Goal: Information Seeking & Learning: Learn about a topic

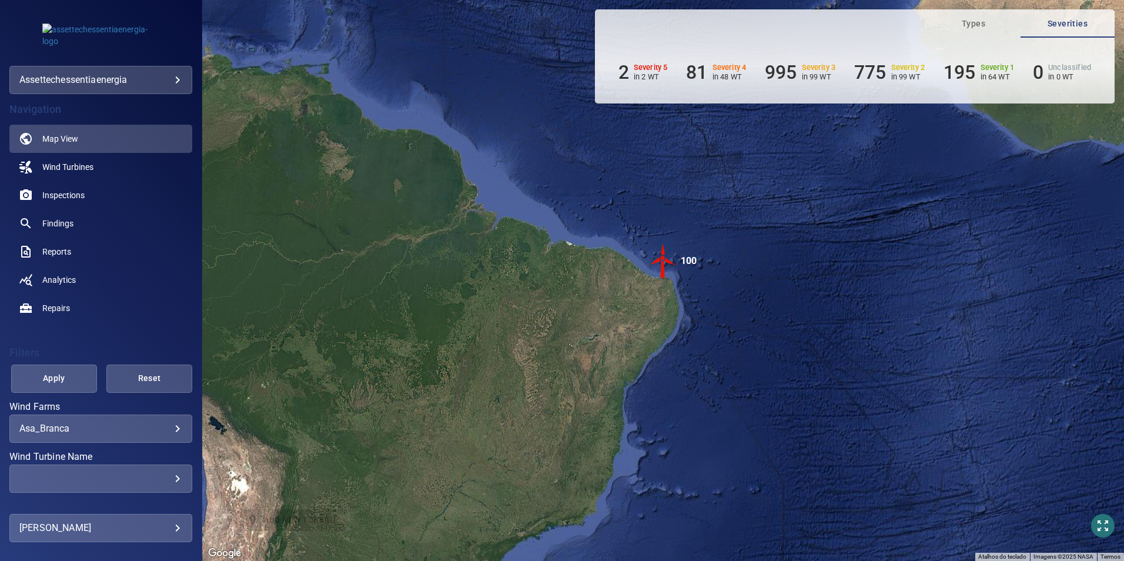
click at [168, 433] on body "**********" at bounding box center [562, 280] width 1124 height 561
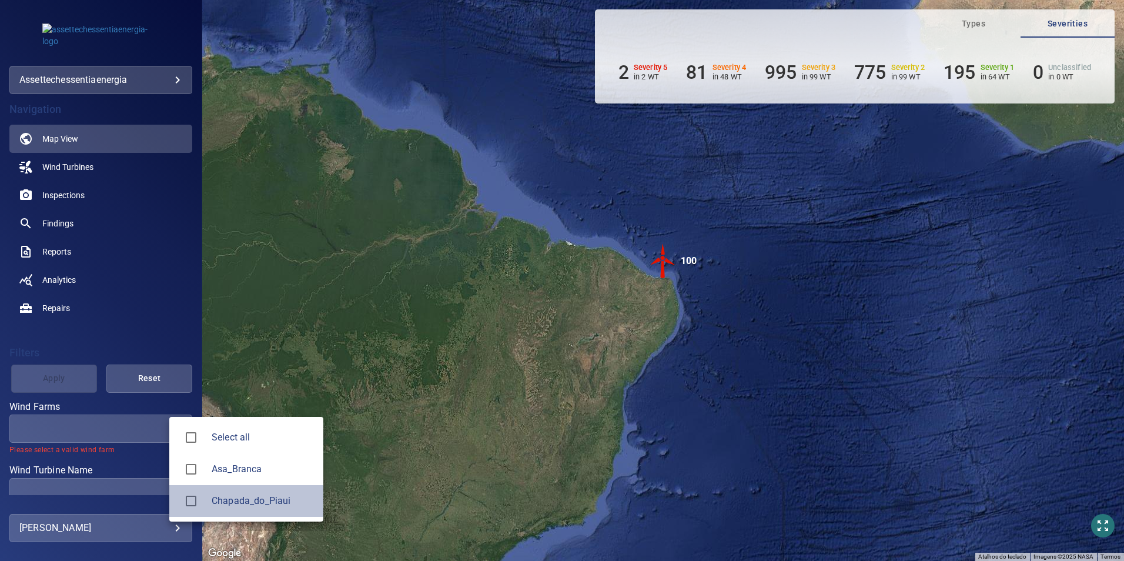
click at [220, 504] on span "Chapada_do_Piaui" at bounding box center [263, 501] width 102 height 14
type input "**********"
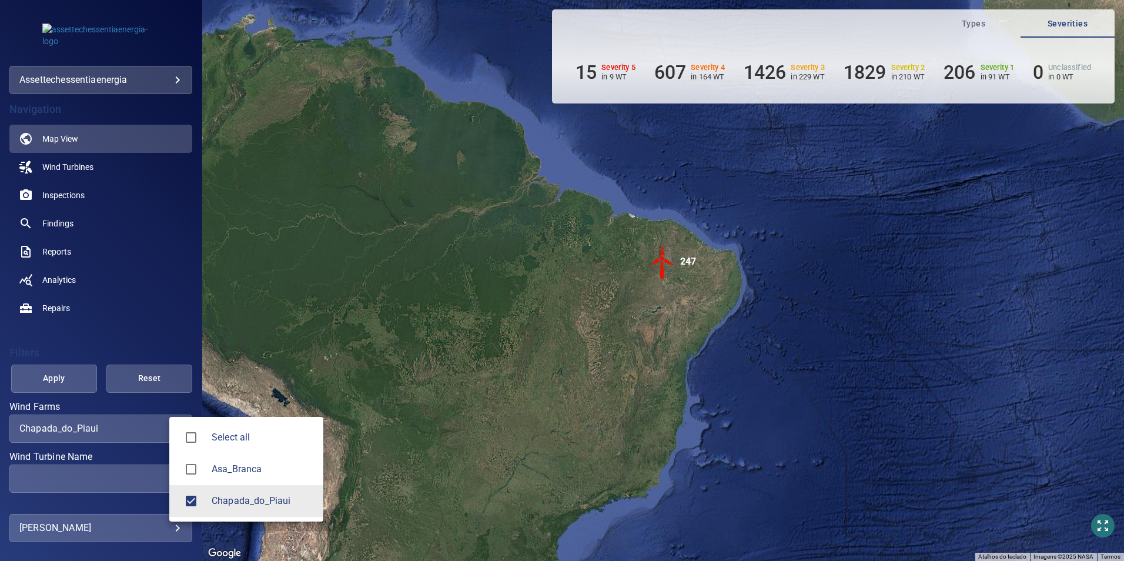
click at [133, 477] on div at bounding box center [562, 280] width 1124 height 561
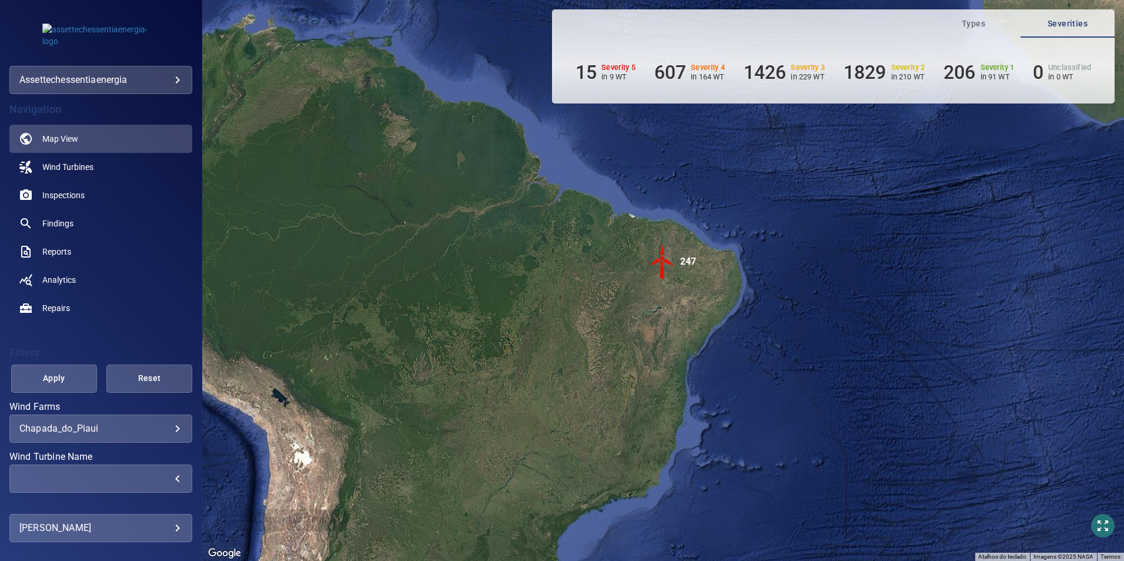
click at [116, 474] on div "​" at bounding box center [100, 478] width 163 height 11
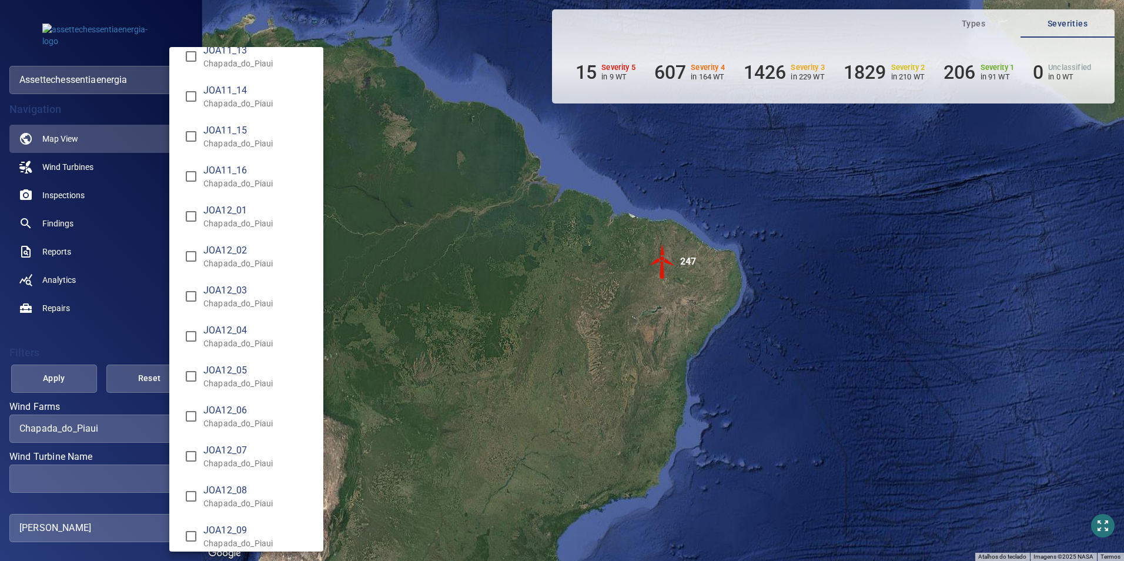
scroll to position [7112, 0]
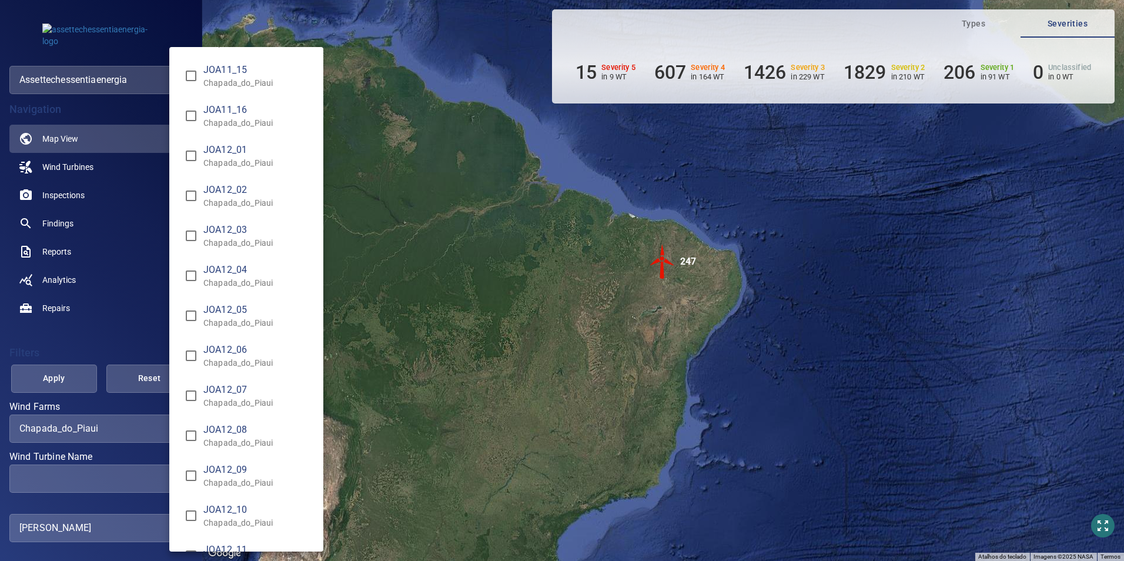
type input "**********"
click at [72, 383] on div "Wind Turbine Name" at bounding box center [562, 280] width 1124 height 561
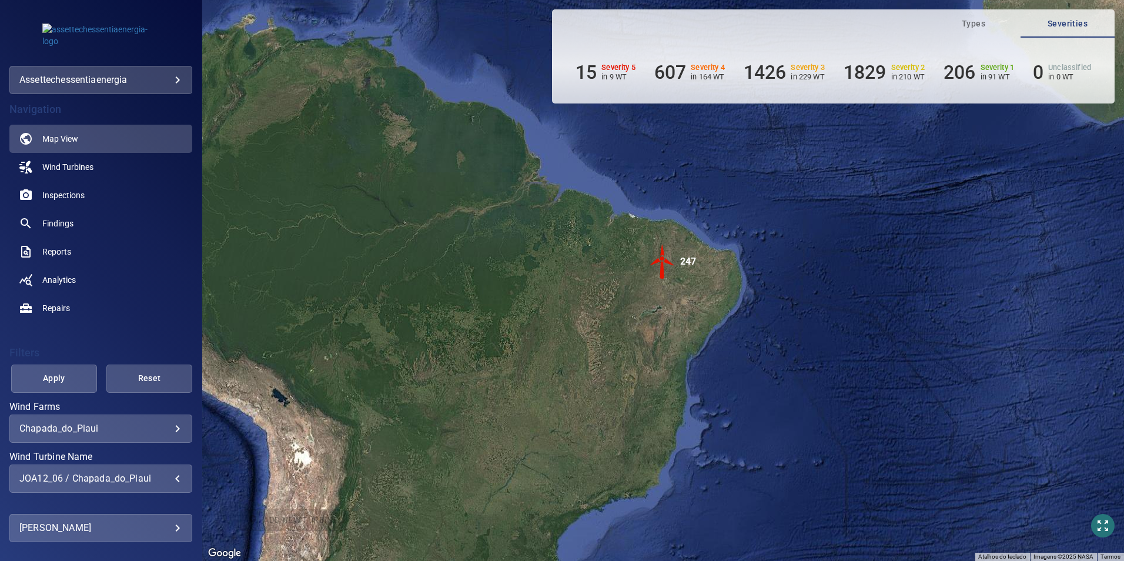
click at [72, 383] on span "Apply" at bounding box center [54, 378] width 56 height 15
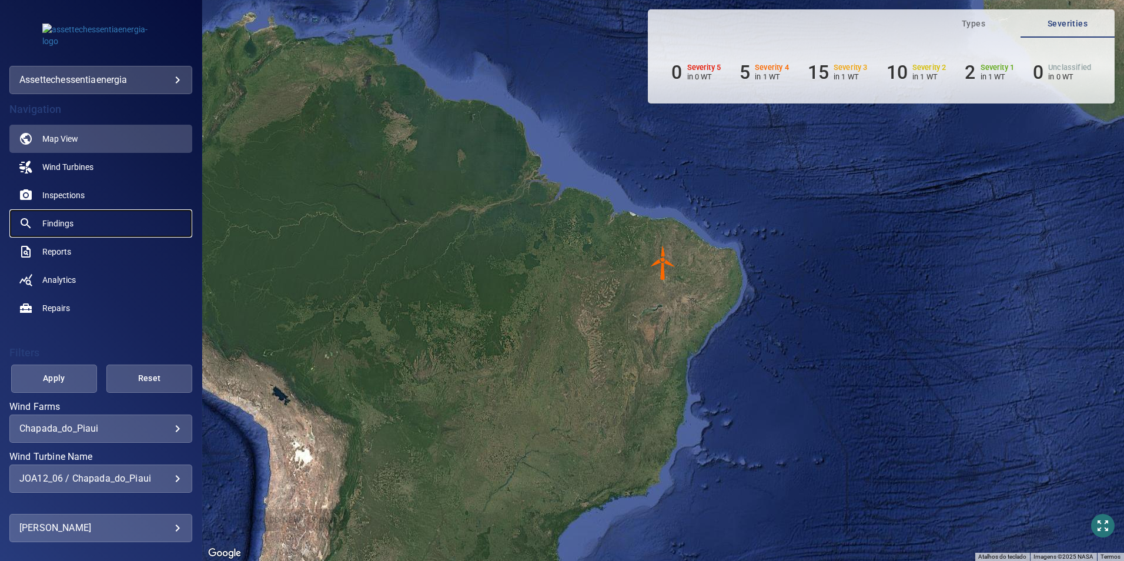
click at [67, 225] on span "Findings" at bounding box center [57, 223] width 31 height 12
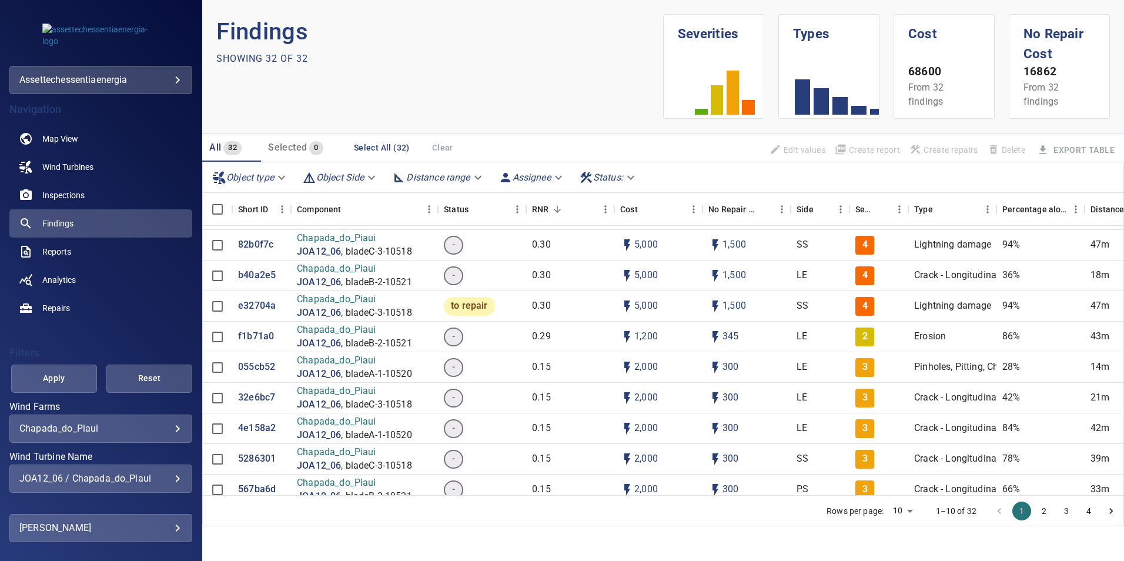
scroll to position [189, 0]
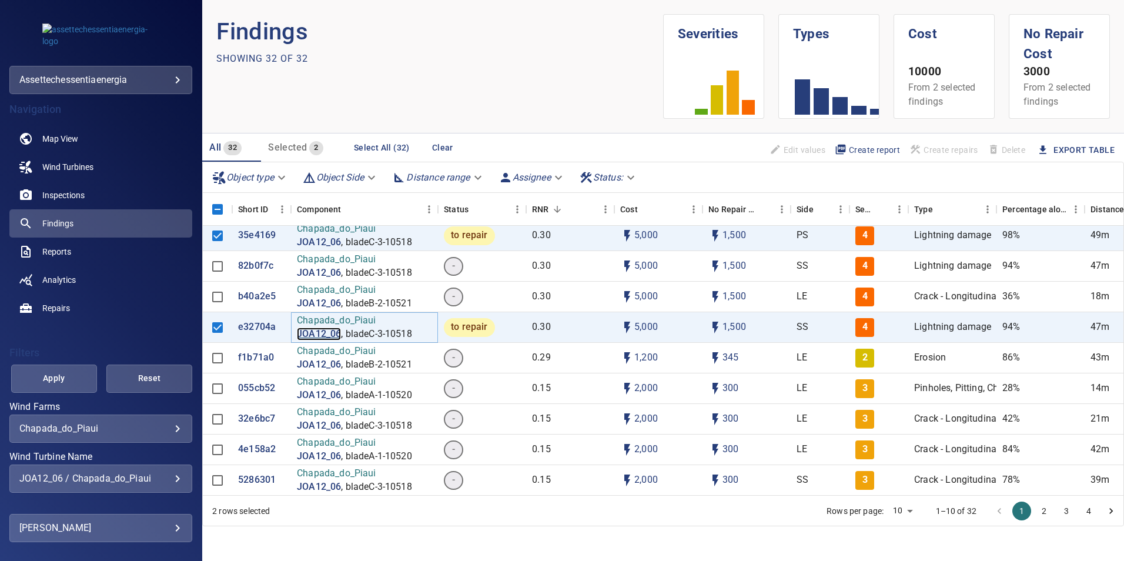
click at [314, 334] on p "JOA12_06" at bounding box center [319, 334] width 44 height 14
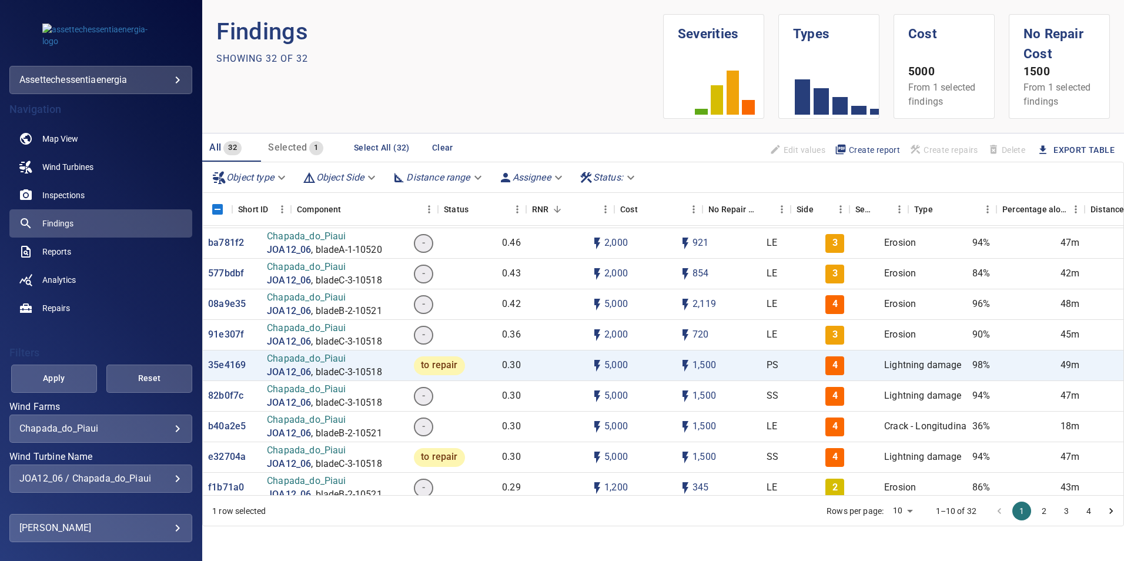
scroll to position [59, 0]
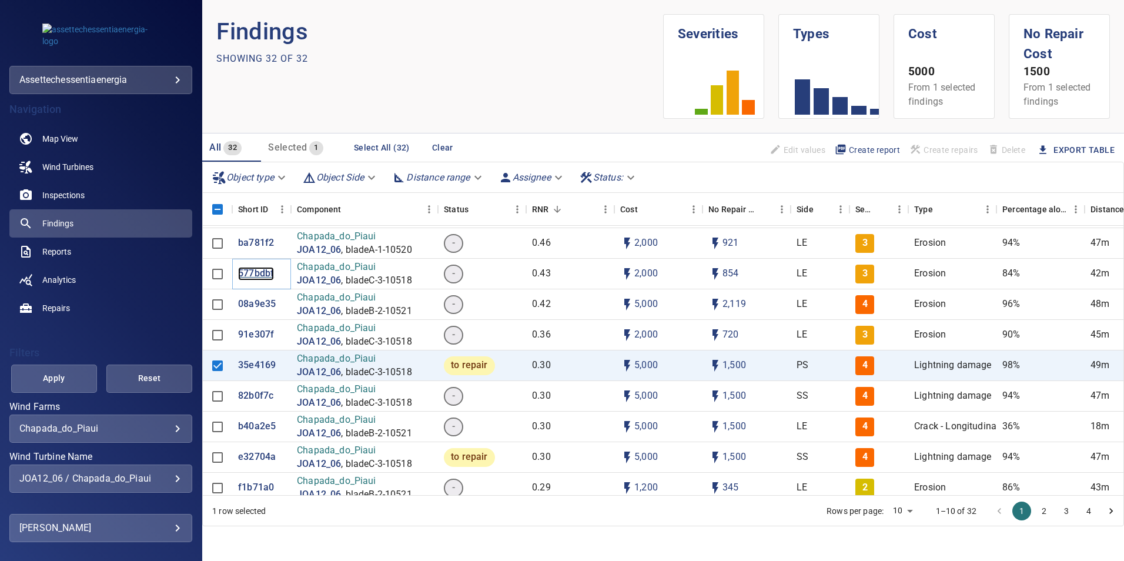
click at [254, 272] on p "577bdbf" at bounding box center [256, 274] width 36 height 14
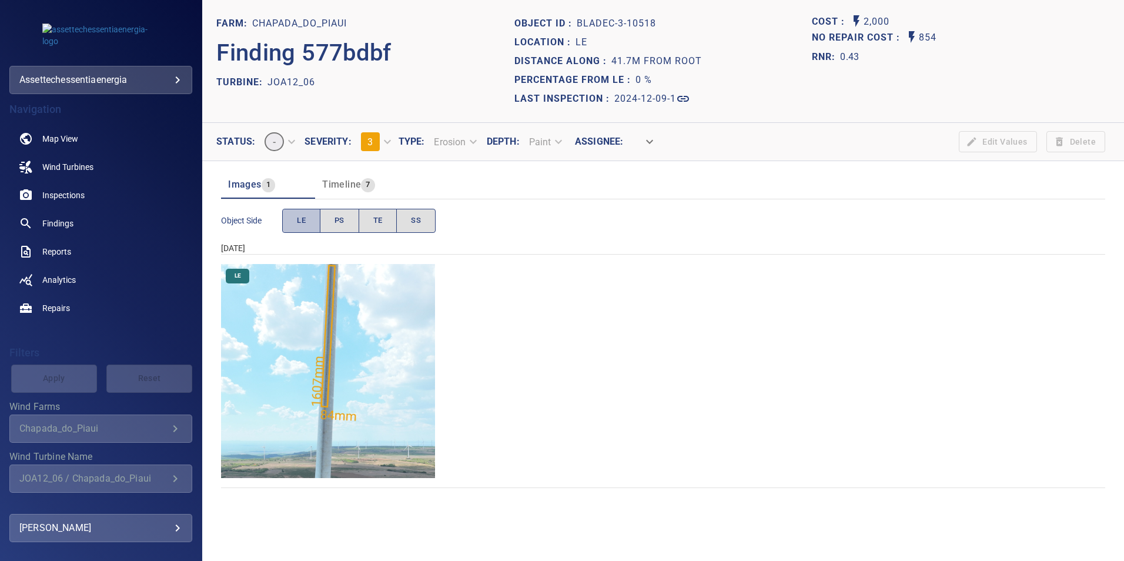
click at [294, 222] on button "LE" at bounding box center [301, 221] width 38 height 24
click at [360, 337] on img "Chapada_do_Piaui/JOA12_06/2024-12-09-1/2024-12-09-3/image167wp167.jpg" at bounding box center [328, 371] width 214 height 214
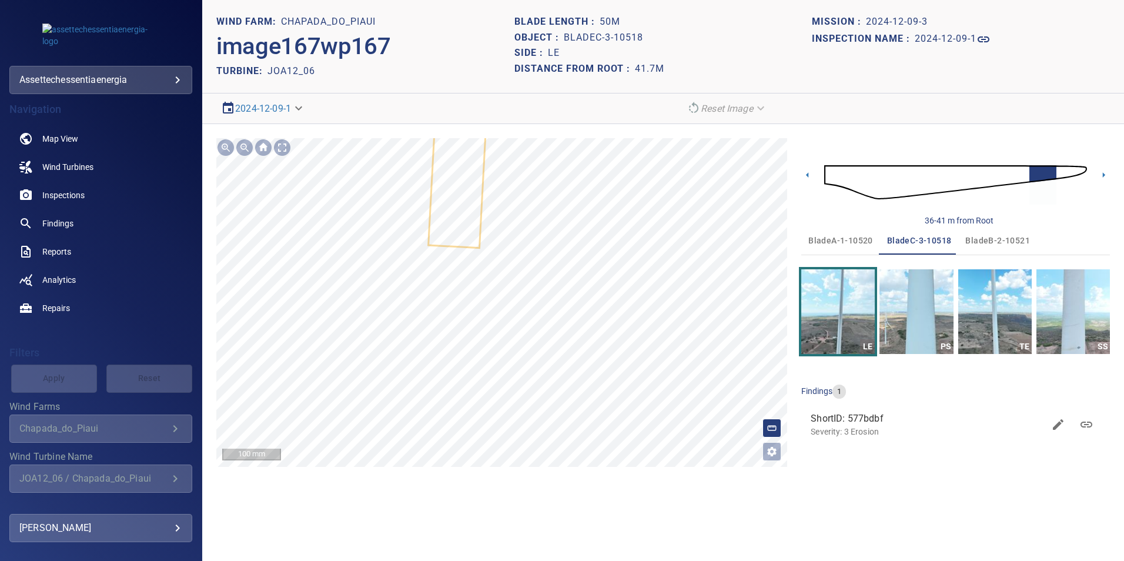
click at [450, 560] on html "**********" at bounding box center [562, 280] width 1124 height 561
click at [458, 493] on section "**********" at bounding box center [663, 280] width 922 height 561
click at [435, 473] on div "**********" at bounding box center [663, 302] width 922 height 357
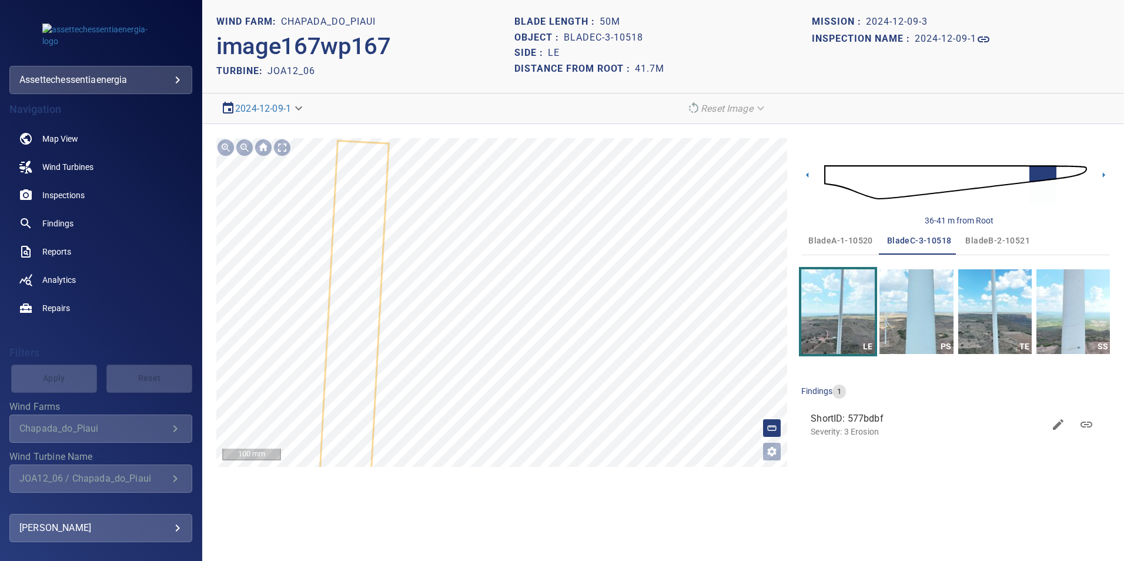
click at [380, 489] on section "**********" at bounding box center [663, 280] width 922 height 561
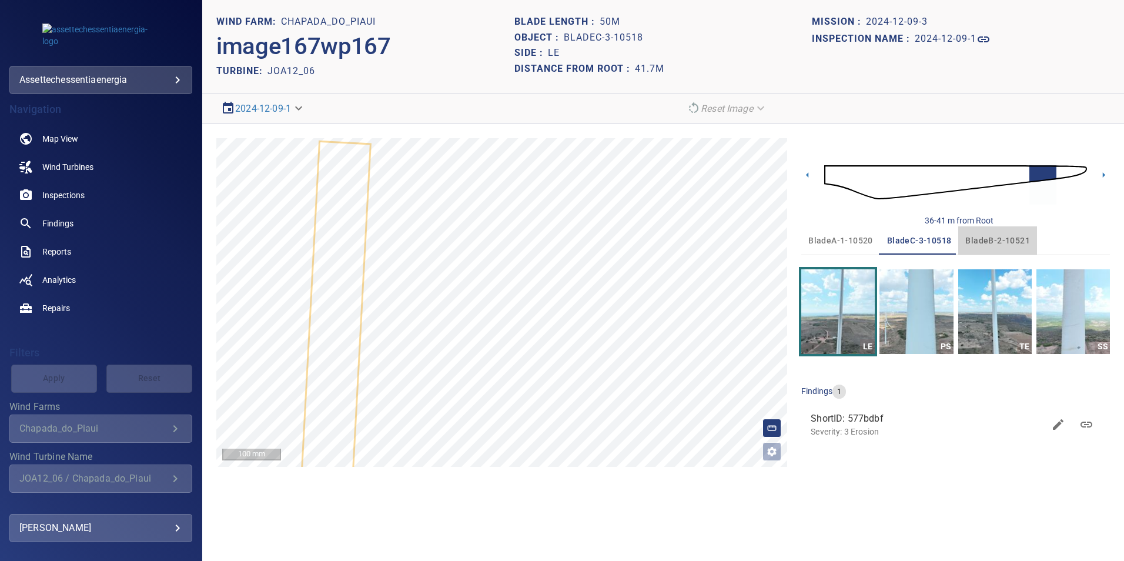
click at [1007, 238] on span "bladeB-2-10521" at bounding box center [997, 240] width 65 height 15
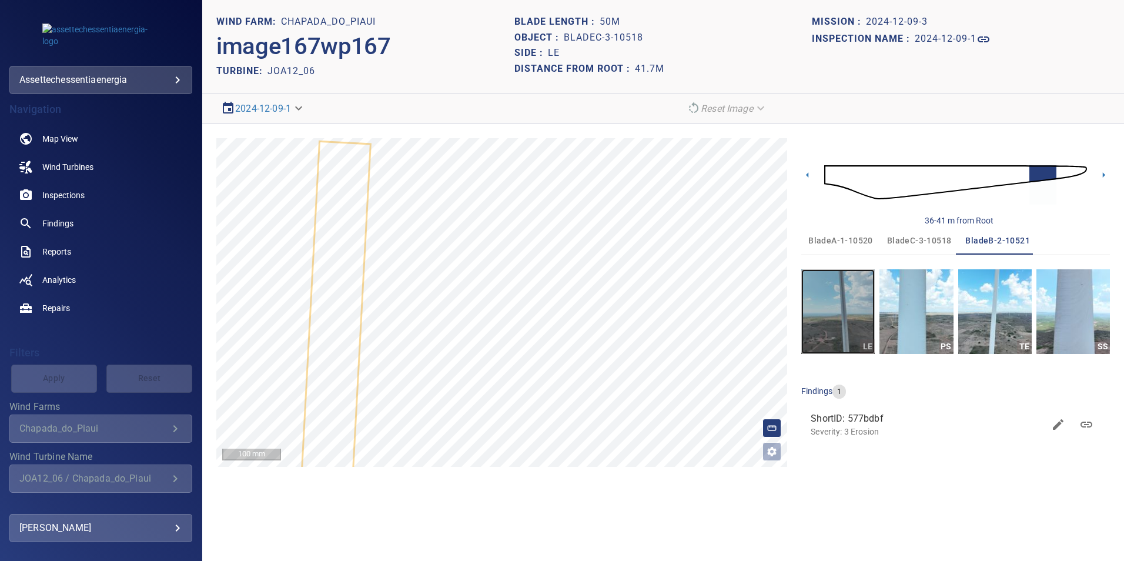
click at [851, 307] on img "button" at bounding box center [837, 311] width 73 height 85
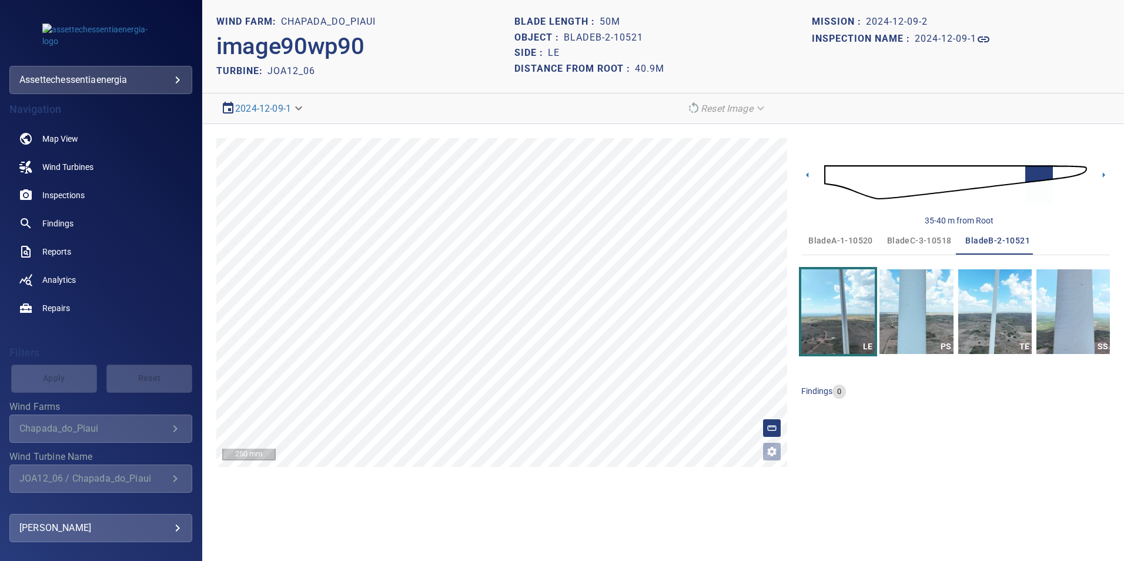
click at [863, 236] on span "bladeA-1-10520" at bounding box center [840, 240] width 65 height 15
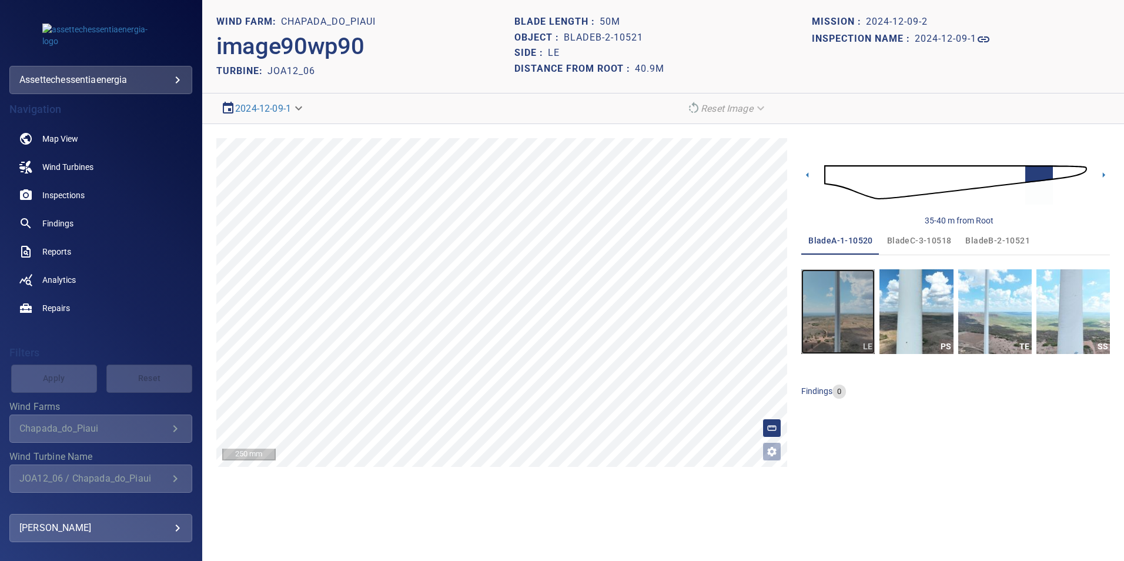
click at [848, 300] on img "button" at bounding box center [837, 311] width 73 height 85
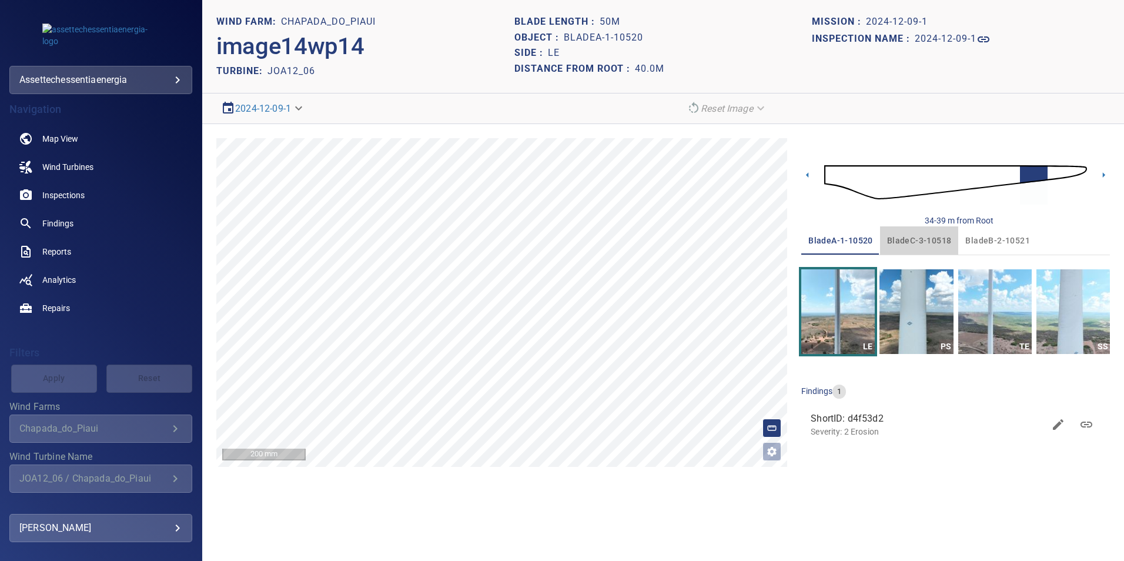
click at [935, 237] on span "bladeC-3-10518" at bounding box center [919, 240] width 65 height 15
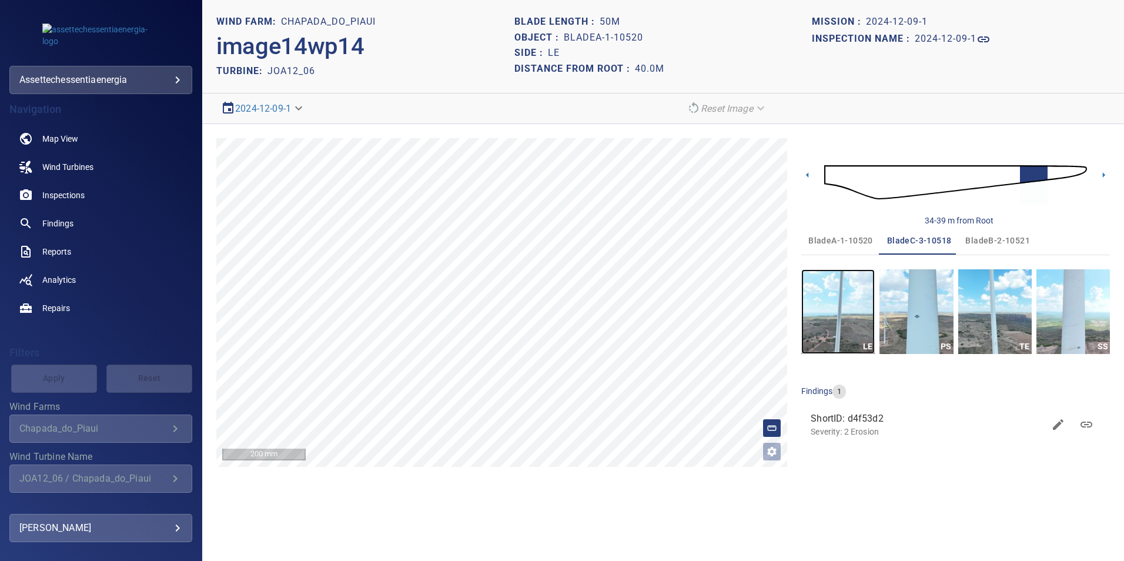
click at [840, 321] on img "button" at bounding box center [837, 311] width 73 height 85
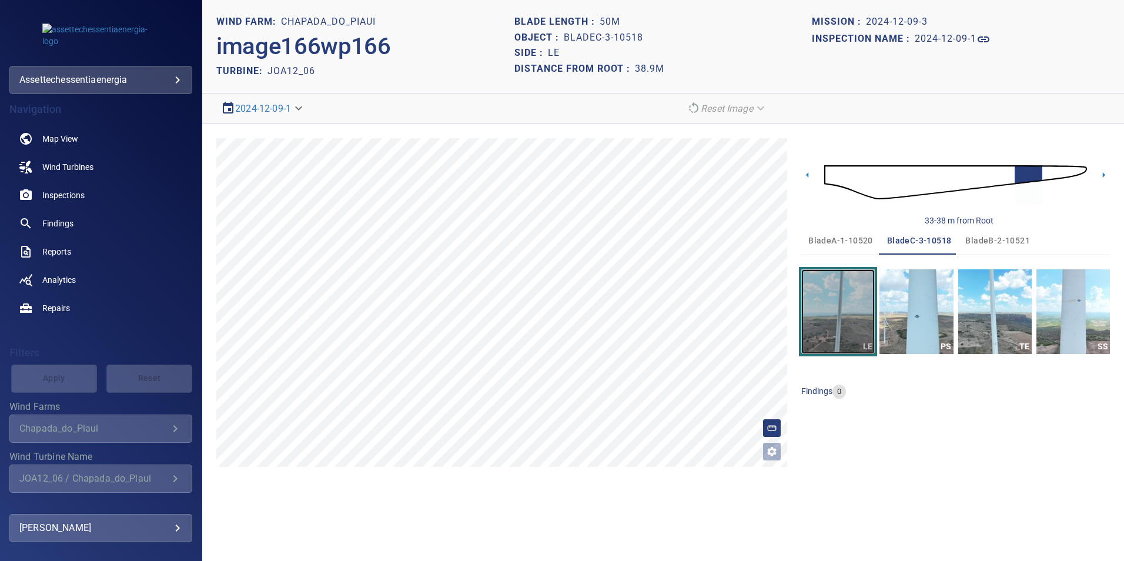
click at [850, 320] on img "button" at bounding box center [837, 311] width 73 height 85
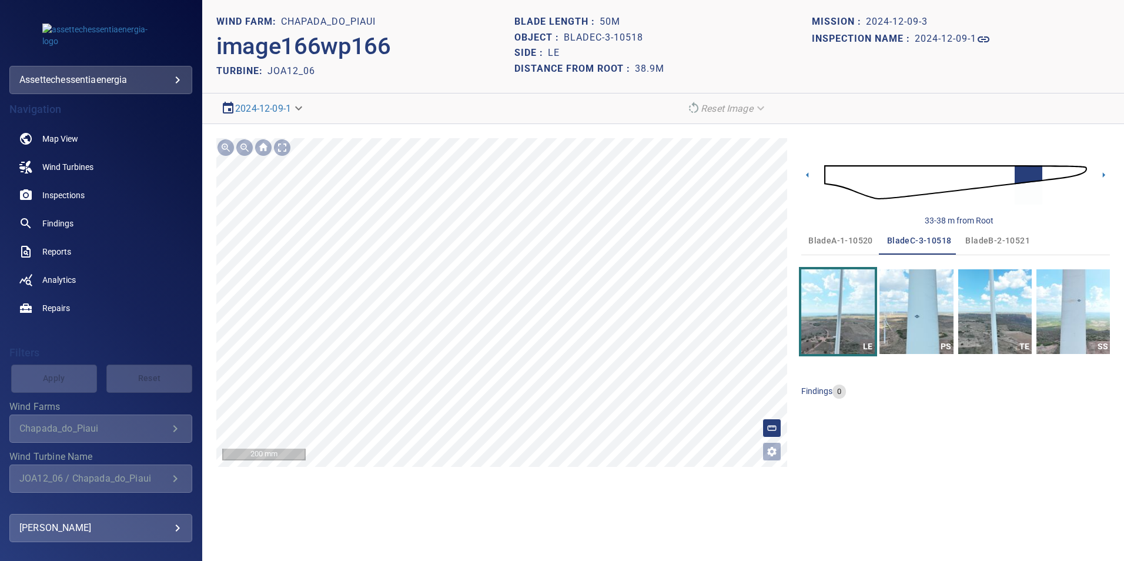
click at [473, 488] on section "**********" at bounding box center [663, 280] width 922 height 561
click at [843, 245] on span "bladeA-1-10520" at bounding box center [840, 240] width 65 height 15
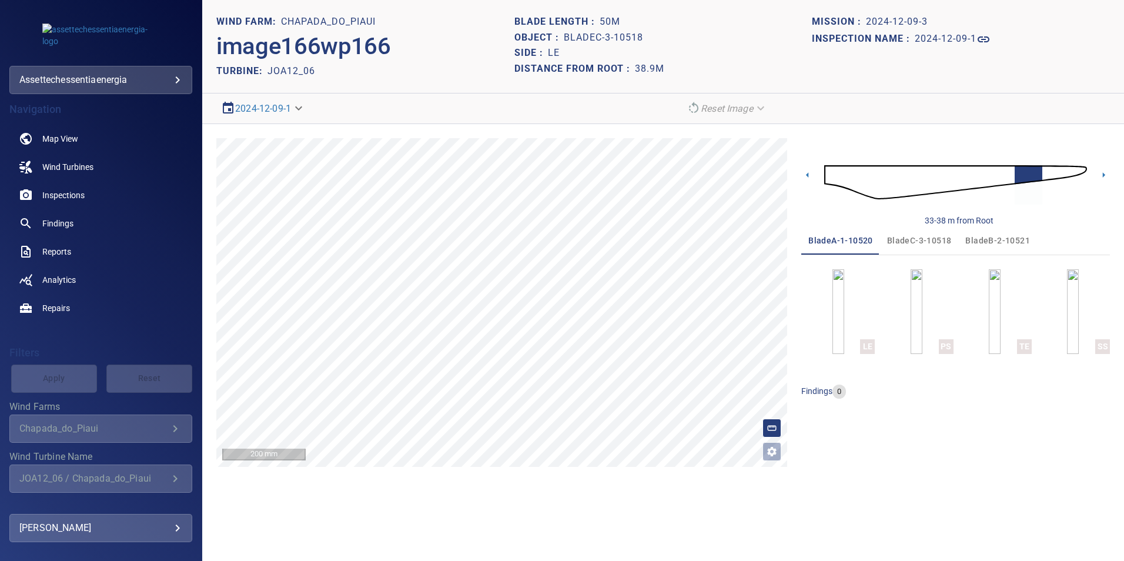
click at [843, 245] on span "bladeA-1-10520" at bounding box center [840, 240] width 65 height 15
click at [909, 300] on button "PS" at bounding box center [915, 311] width 73 height 85
click at [850, 307] on button "LE" at bounding box center [837, 311] width 73 height 85
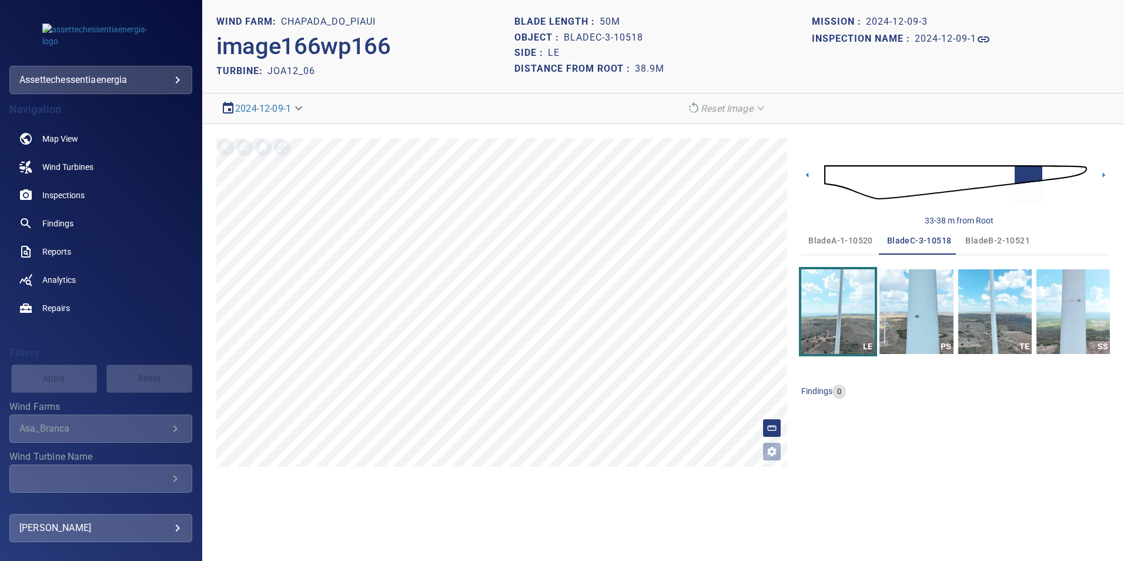
click at [856, 233] on span "bladeA-1-10520" at bounding box center [840, 240] width 65 height 15
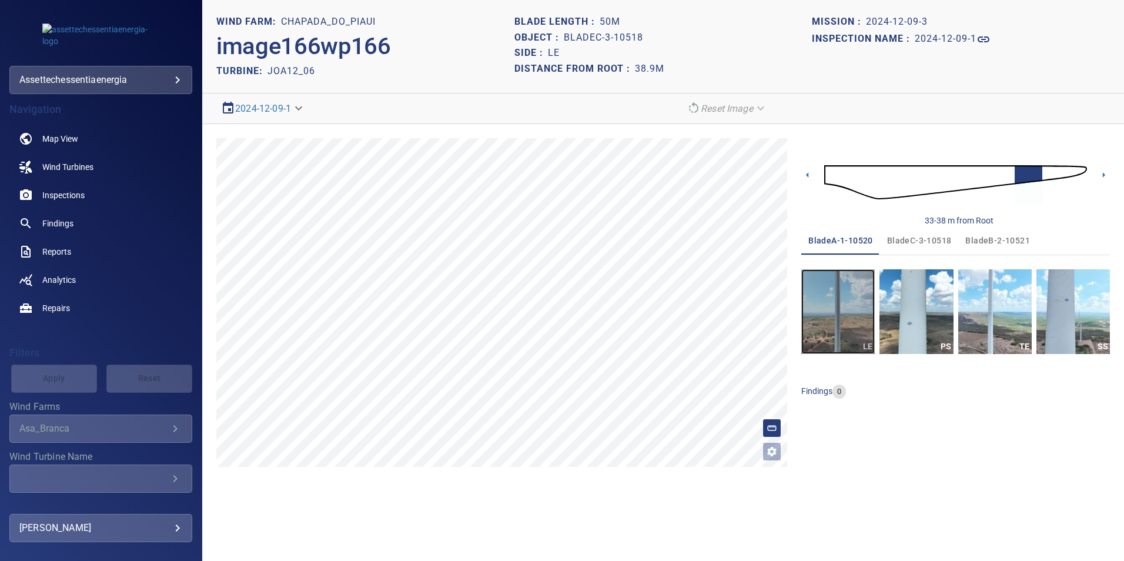
click at [847, 296] on img "button" at bounding box center [837, 311] width 73 height 85
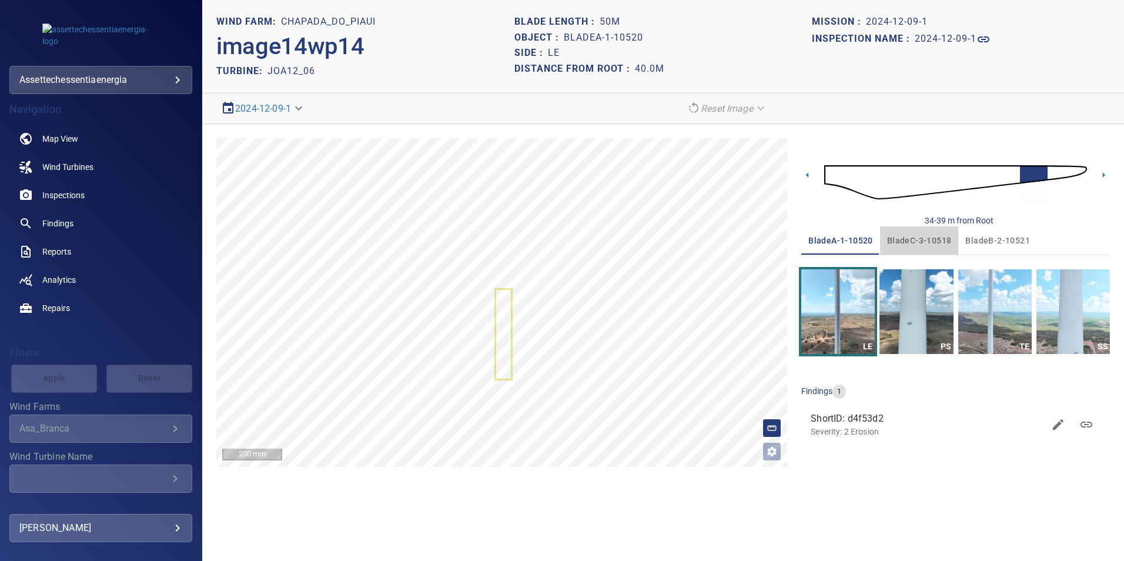
click at [923, 243] on span "bladeC-3-10518" at bounding box center [919, 240] width 65 height 15
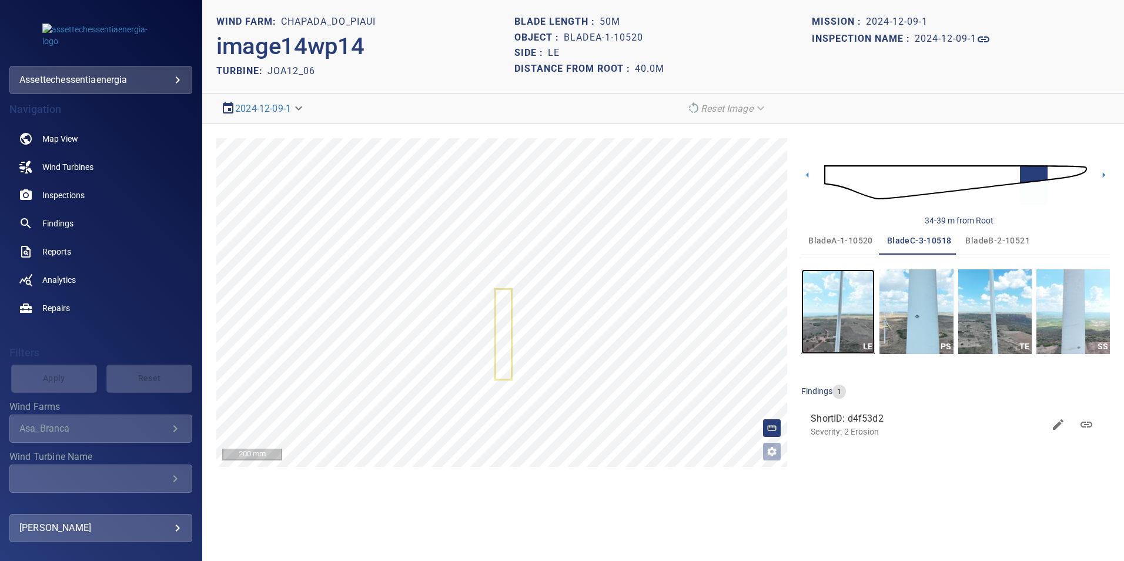
click at [852, 312] on img "button" at bounding box center [837, 311] width 73 height 85
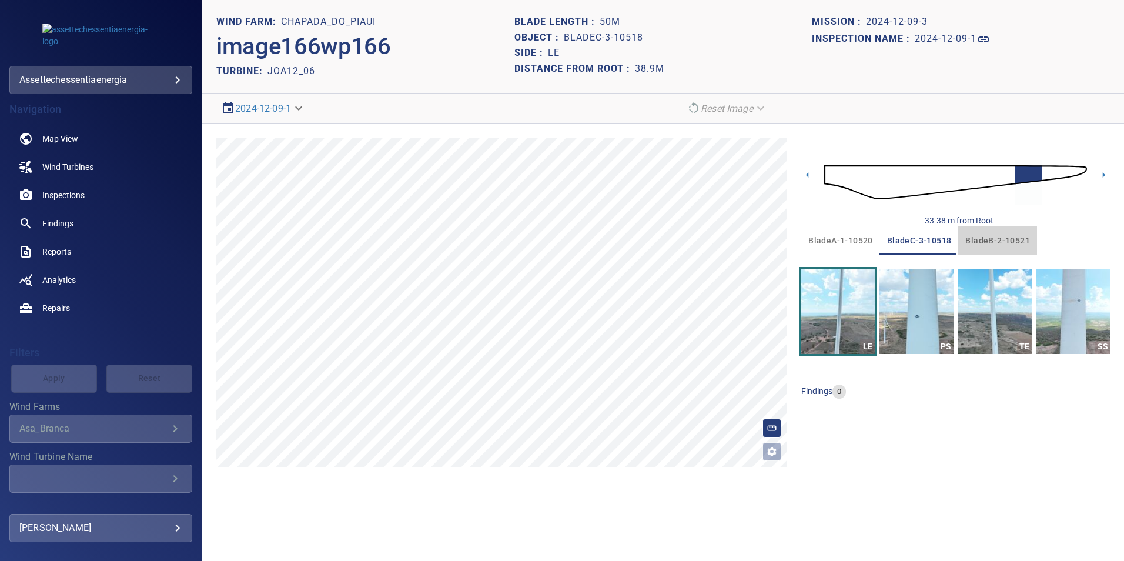
click at [1001, 240] on span "bladeB-2-10521" at bounding box center [997, 240] width 65 height 15
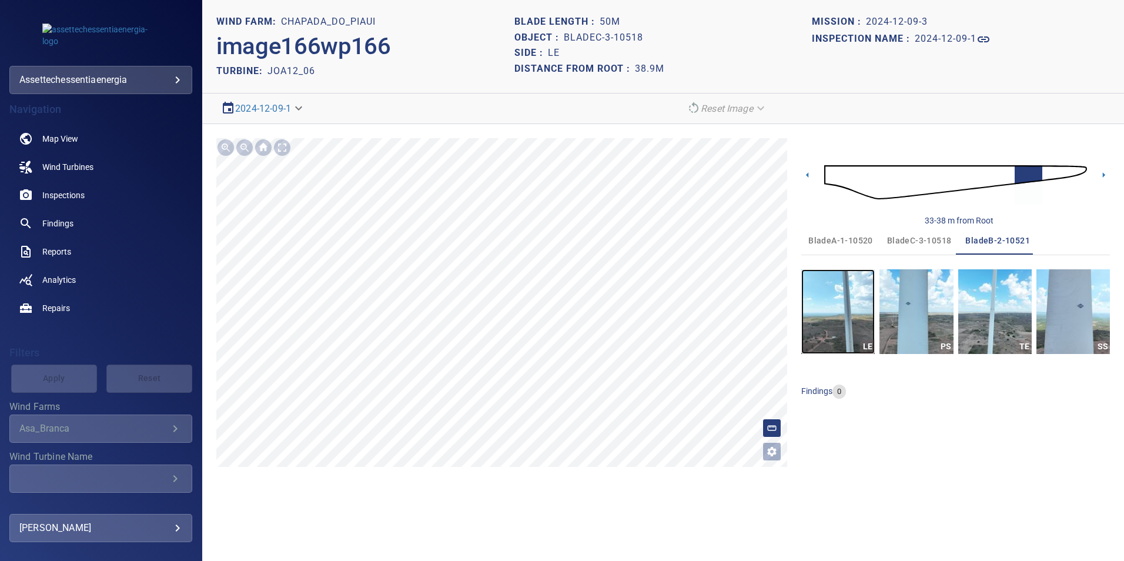
click at [863, 299] on img "button" at bounding box center [837, 311] width 73 height 85
click at [849, 314] on img "button" at bounding box center [837, 311] width 73 height 85
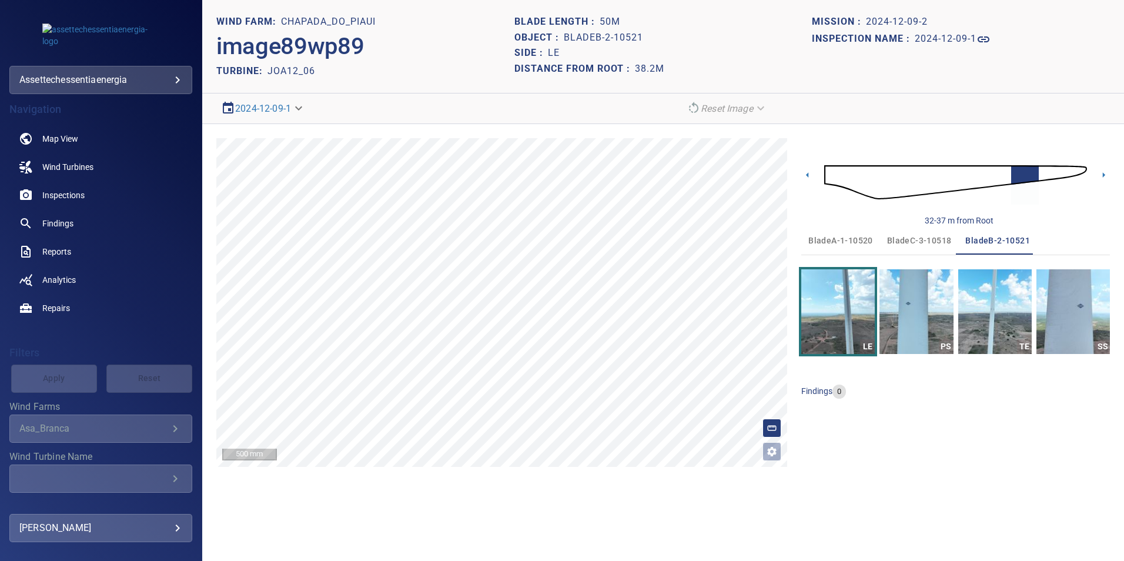
click at [918, 236] on span "bladeC-3-10518" at bounding box center [919, 240] width 65 height 15
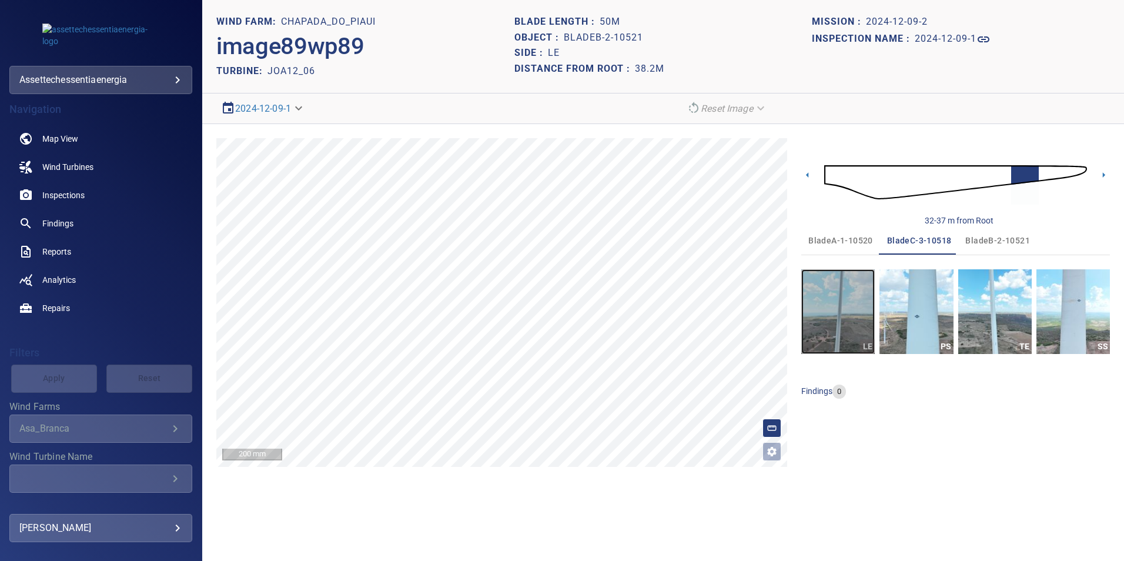
click at [839, 306] on img "button" at bounding box center [837, 311] width 73 height 85
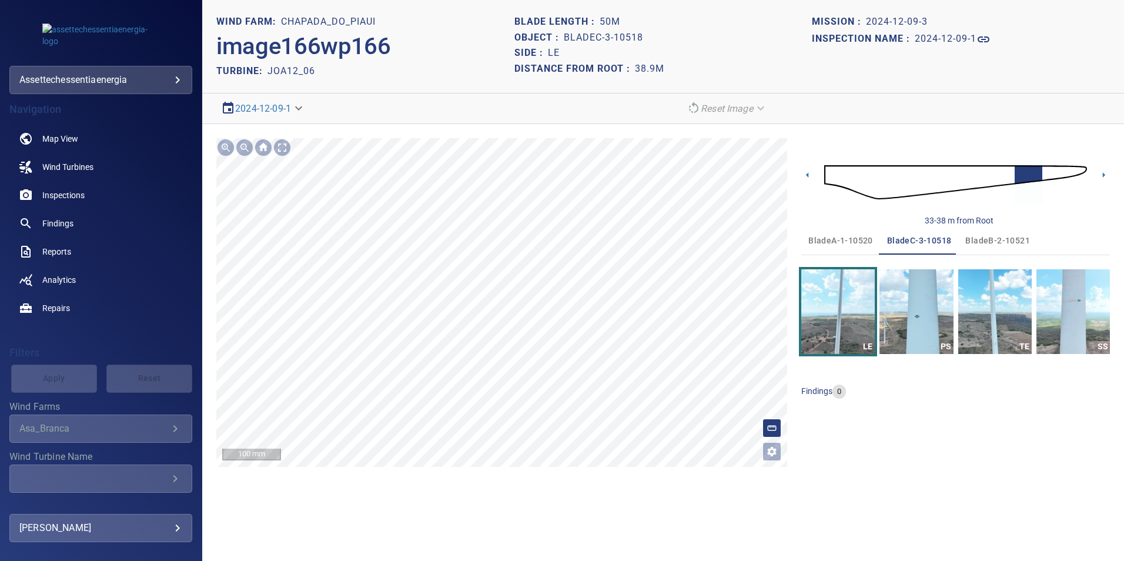
click at [565, 560] on html "**********" at bounding box center [562, 280] width 1124 height 561
click at [989, 238] on span "bladeB-2-10521" at bounding box center [997, 240] width 65 height 15
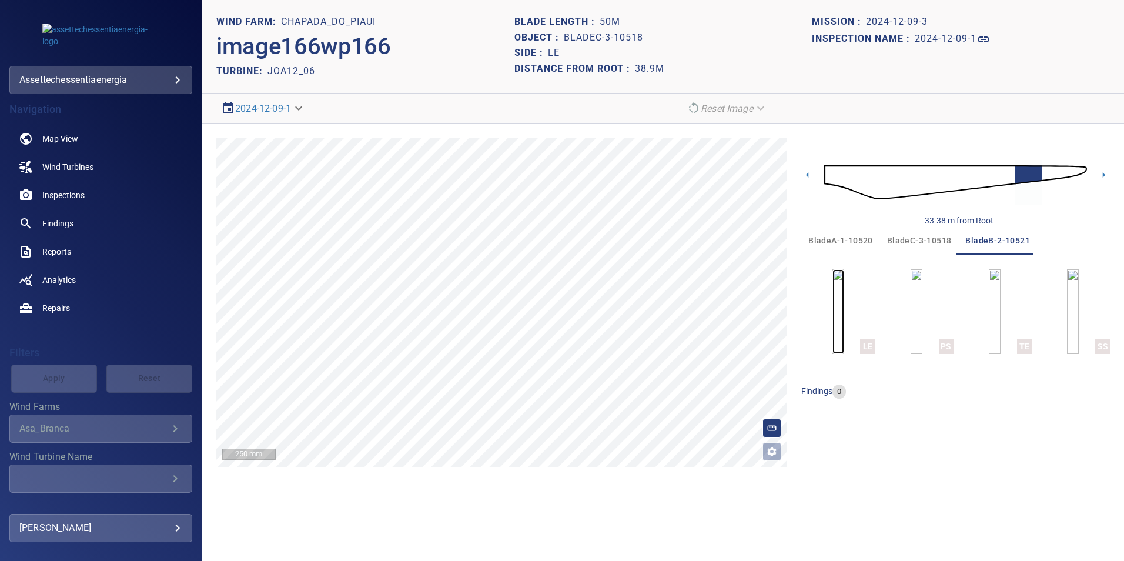
click at [844, 316] on img "button" at bounding box center [838, 311] width 12 height 85
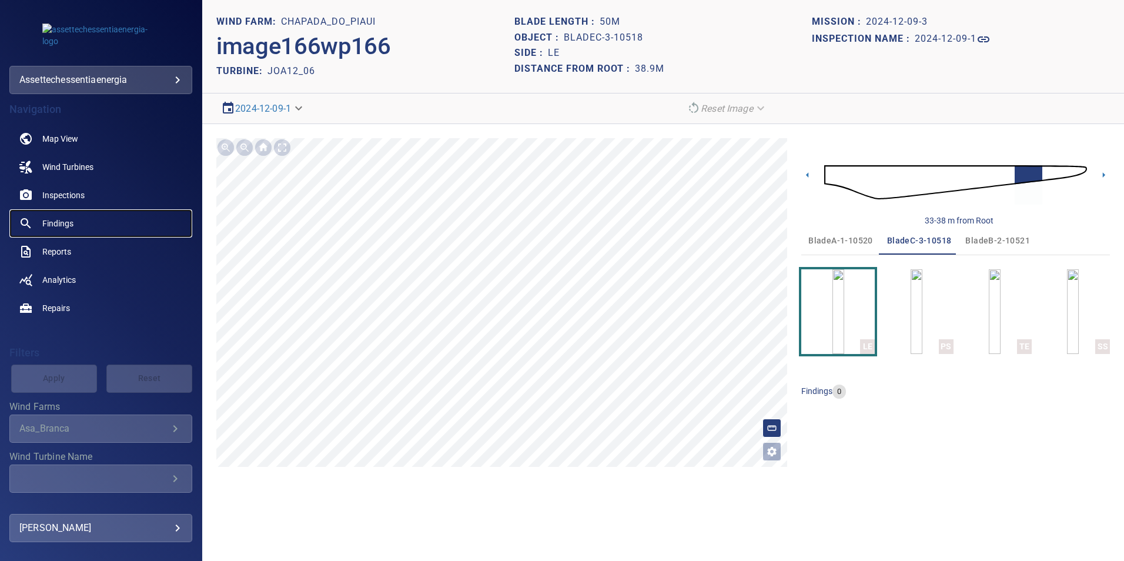
click at [61, 222] on span "Findings" at bounding box center [57, 223] width 31 height 12
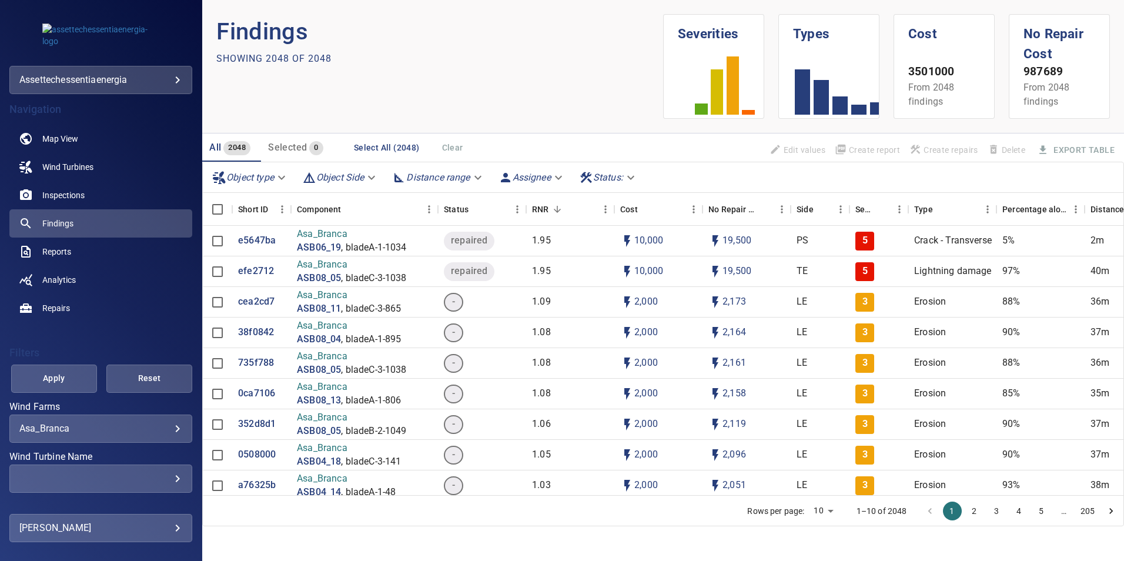
click at [140, 427] on body "**********" at bounding box center [562, 280] width 1124 height 561
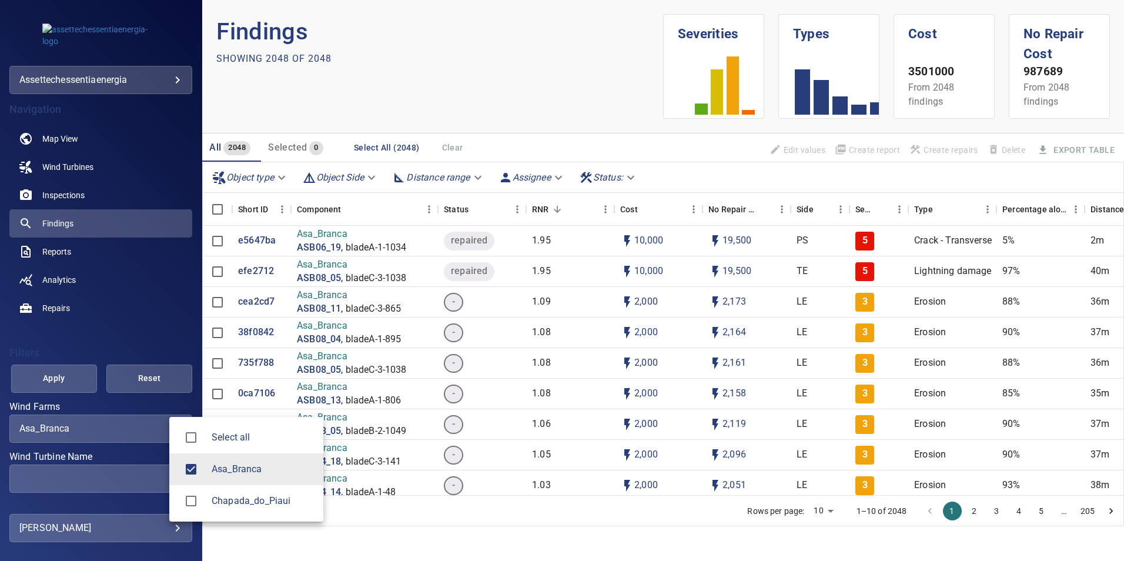
click at [224, 473] on span "Asa_Branca" at bounding box center [263, 469] width 102 height 14
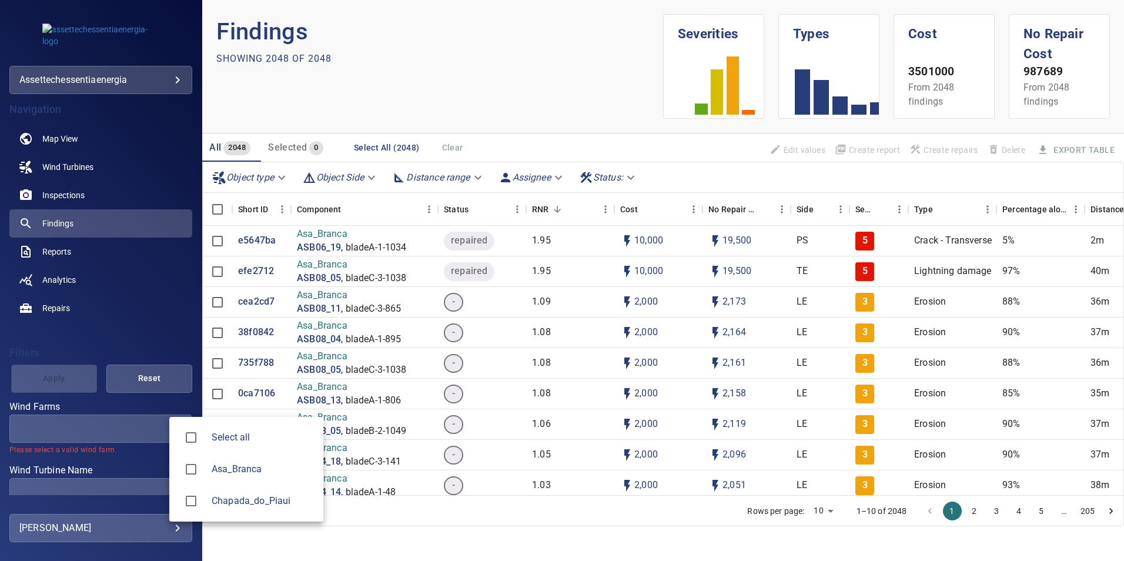
click at [233, 505] on span "Chapada_do_Piaui" at bounding box center [263, 501] width 102 height 14
type input "**********"
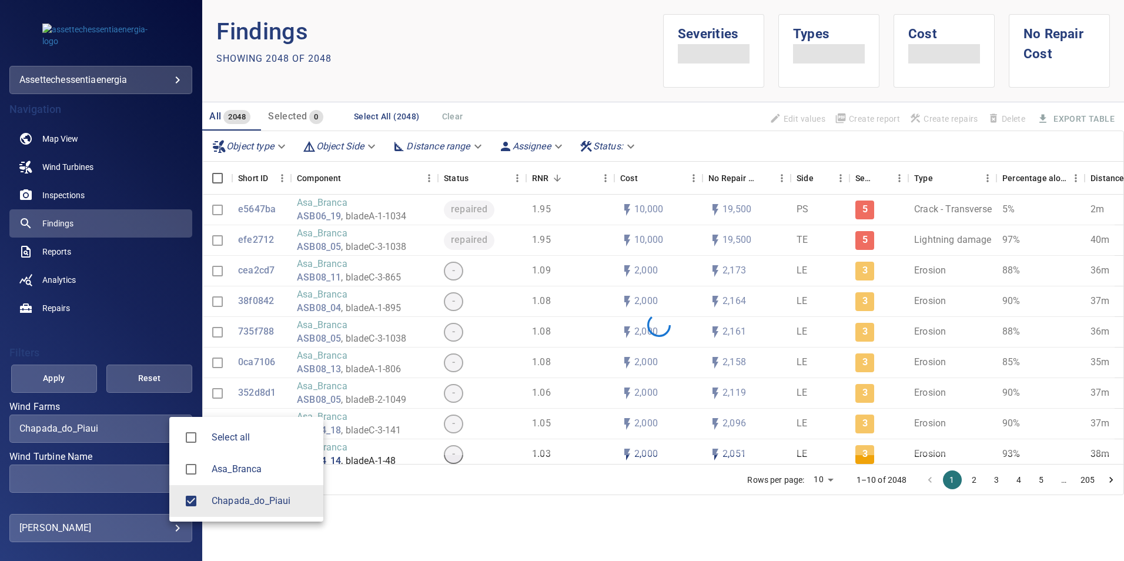
click at [121, 474] on div at bounding box center [562, 280] width 1124 height 561
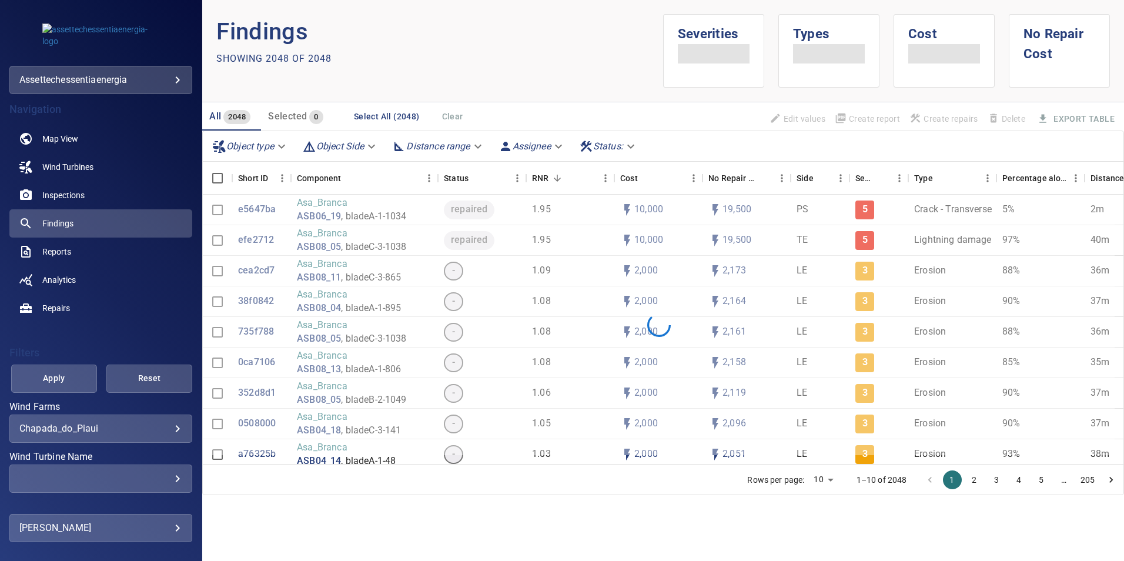
click at [159, 481] on div "​" at bounding box center [100, 478] width 163 height 11
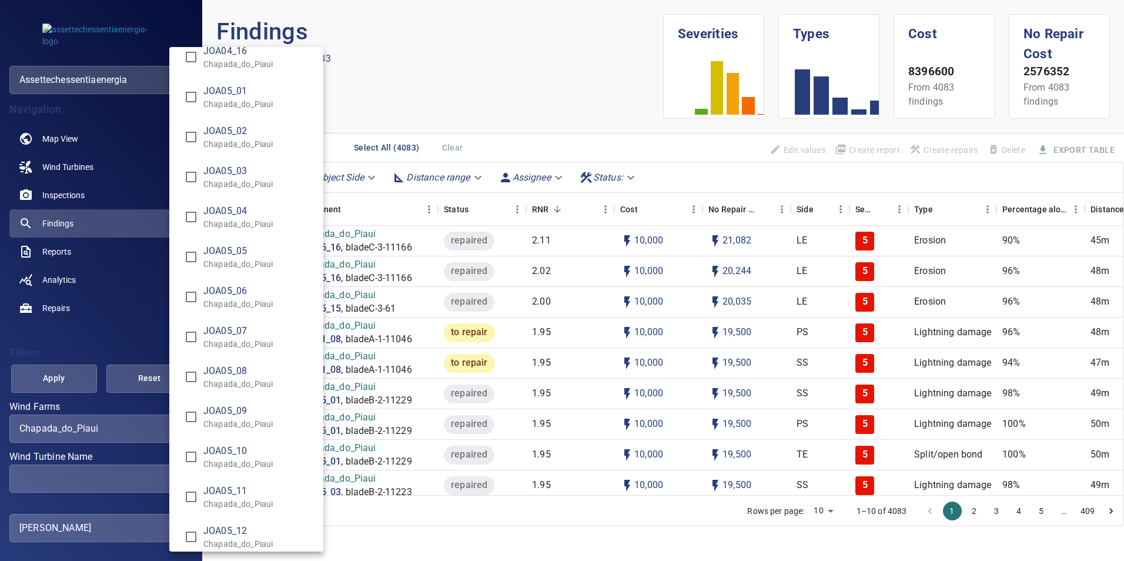
scroll to position [3997, 0]
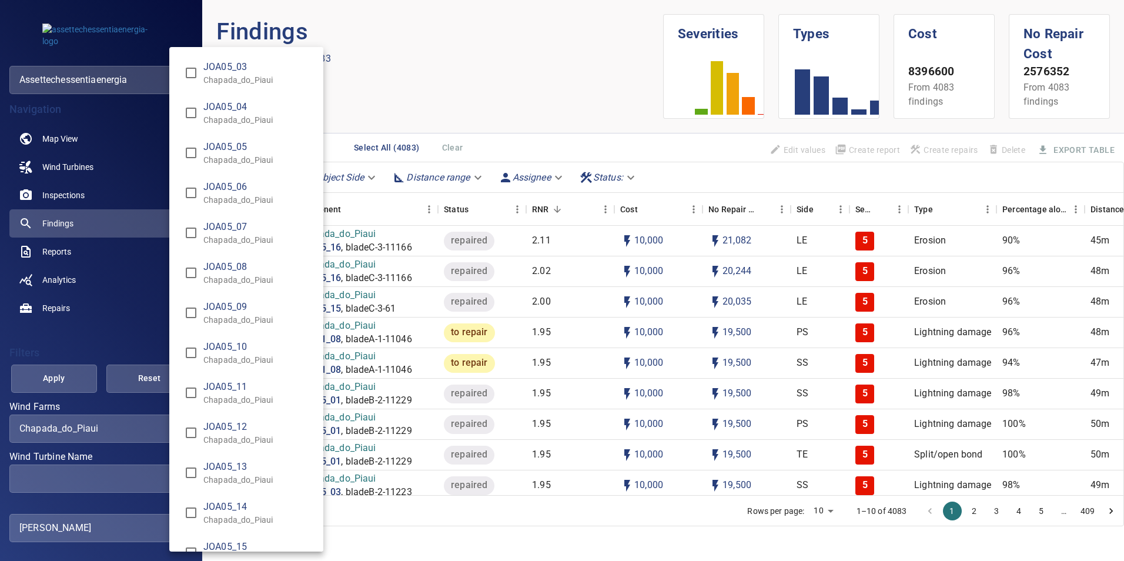
type input "**********"
click at [64, 374] on div "Wind Turbine Name" at bounding box center [562, 280] width 1124 height 561
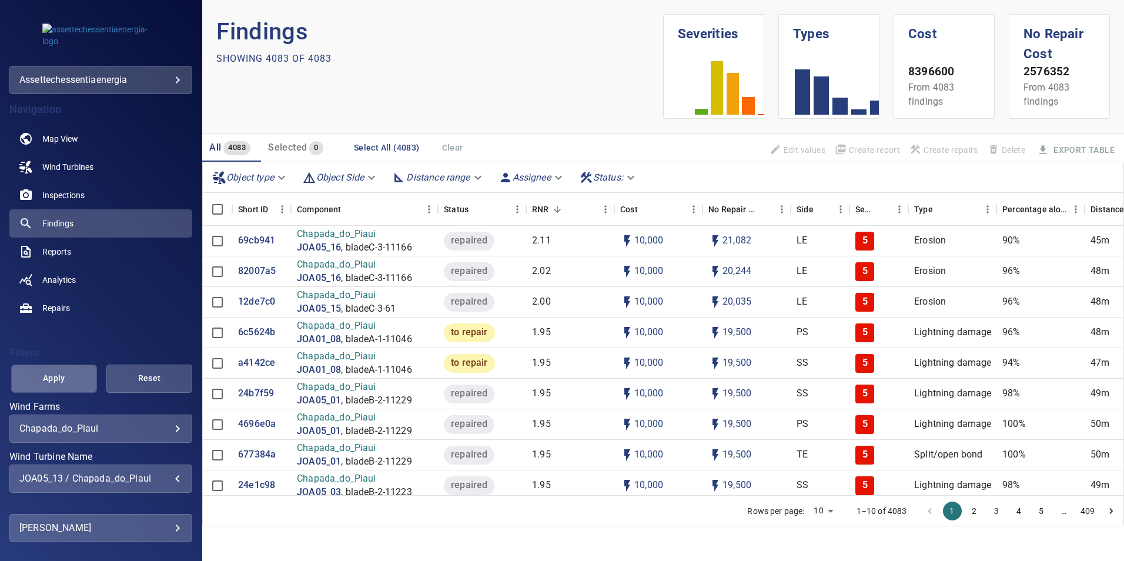
click at [66, 375] on span "Apply" at bounding box center [54, 378] width 56 height 15
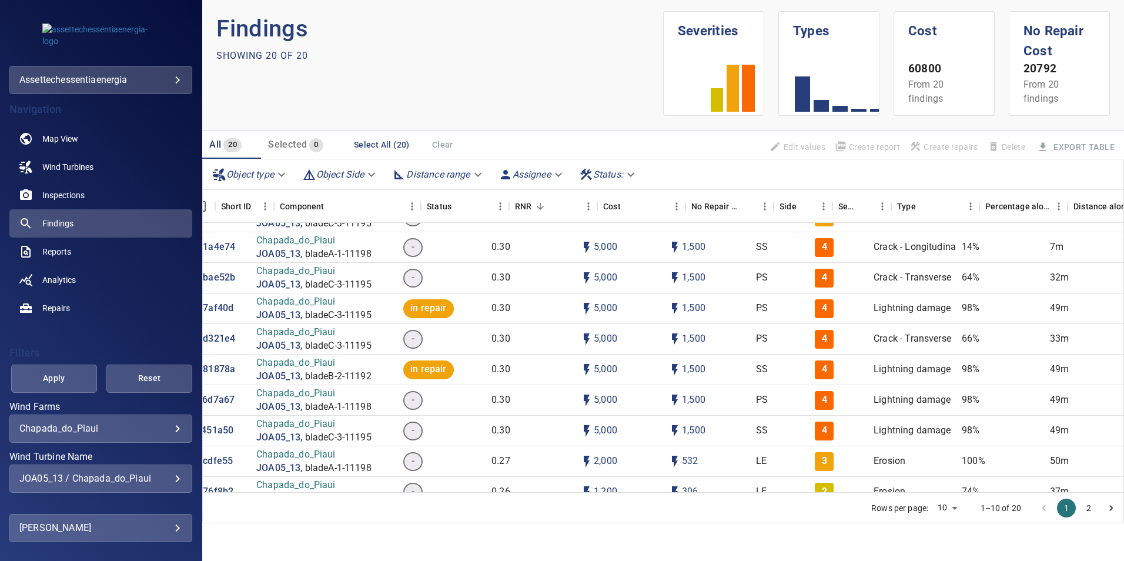
scroll to position [235, 0]
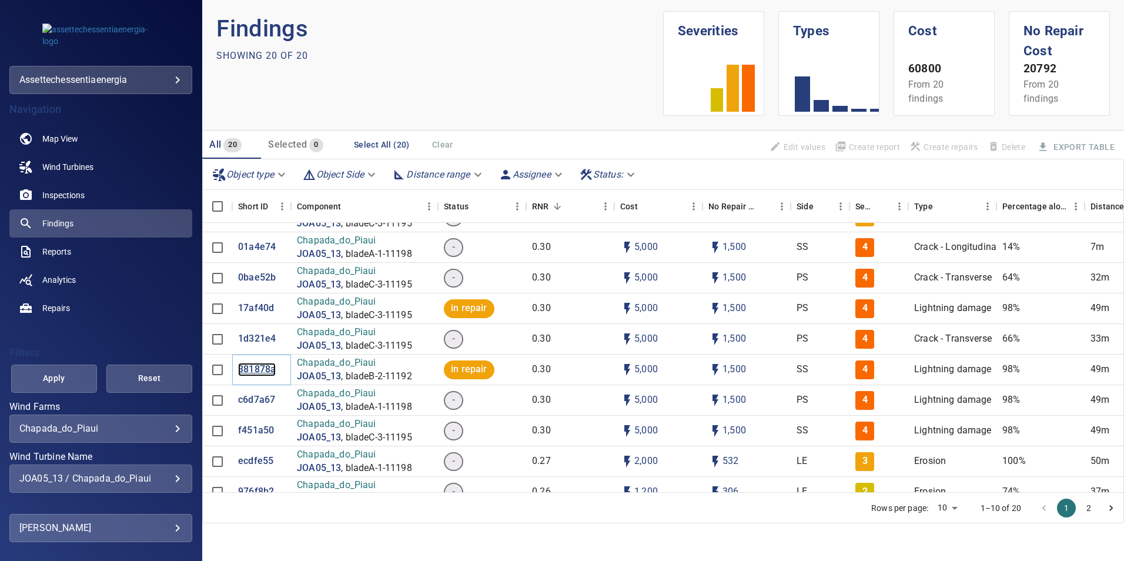
click at [263, 370] on p "381878a" at bounding box center [257, 370] width 38 height 14
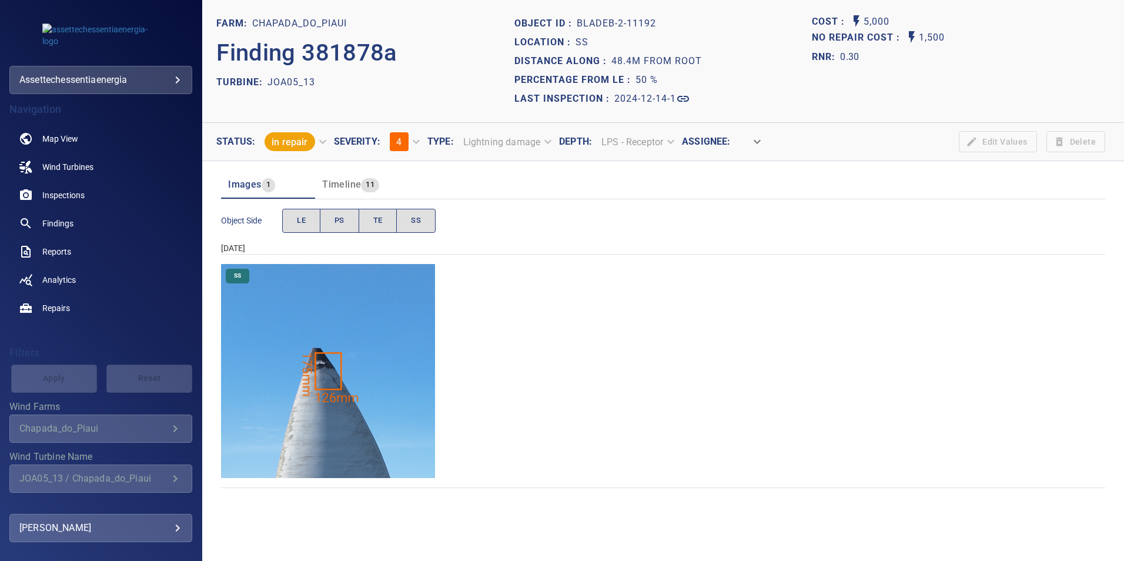
click at [331, 390] on img "Chapada_do_Piaui/JOA05_13/2024-12-14-1/2024-12-14-2/image126wp126.jpg" at bounding box center [328, 371] width 214 height 214
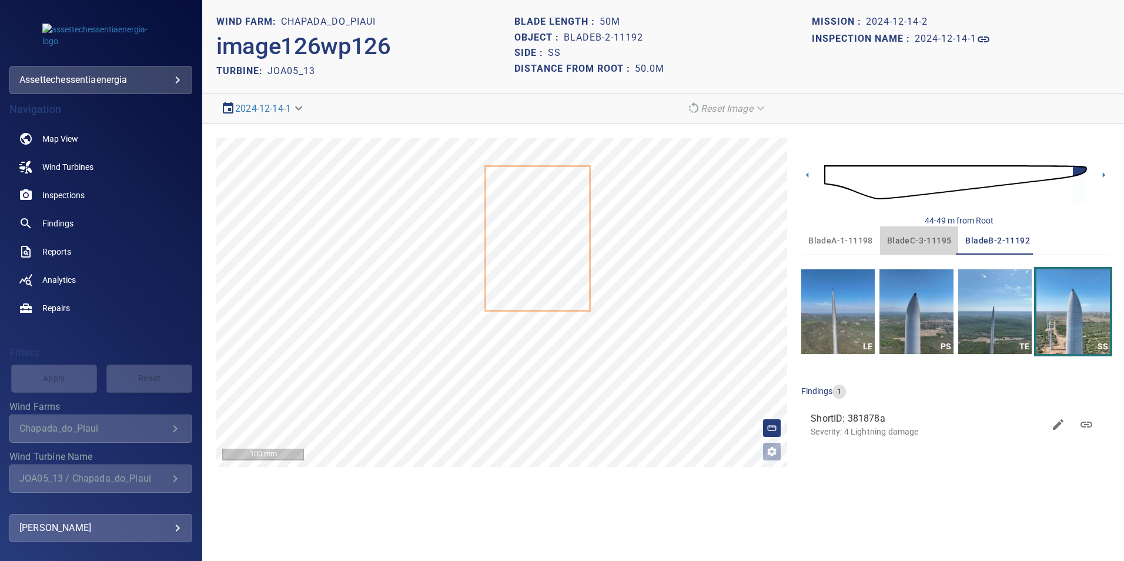
click at [932, 244] on span "bladeC-3-11195" at bounding box center [919, 240] width 65 height 15
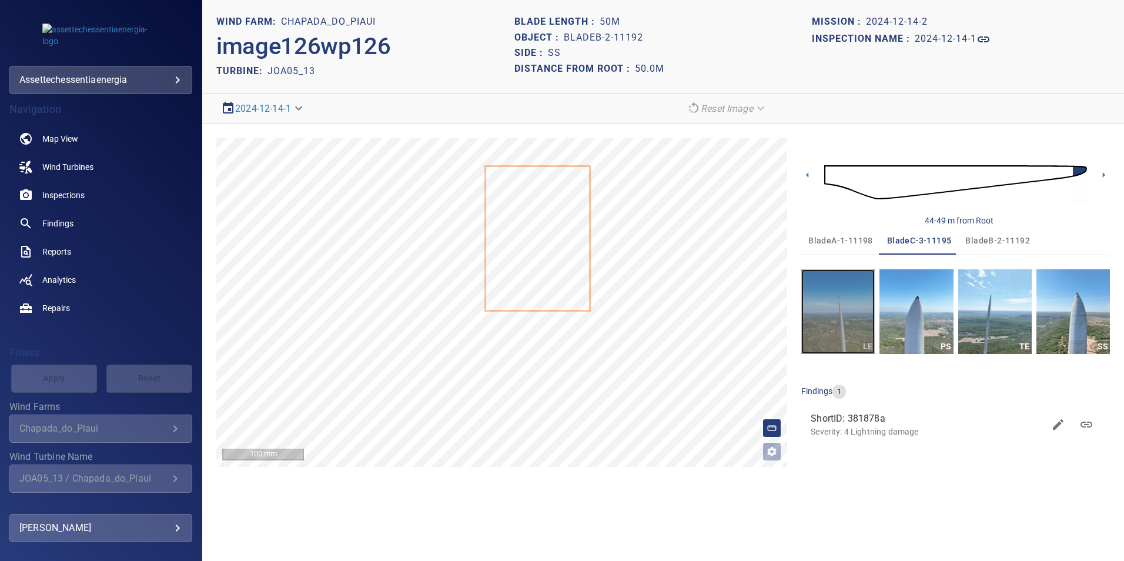
click at [837, 317] on img "button" at bounding box center [837, 311] width 73 height 85
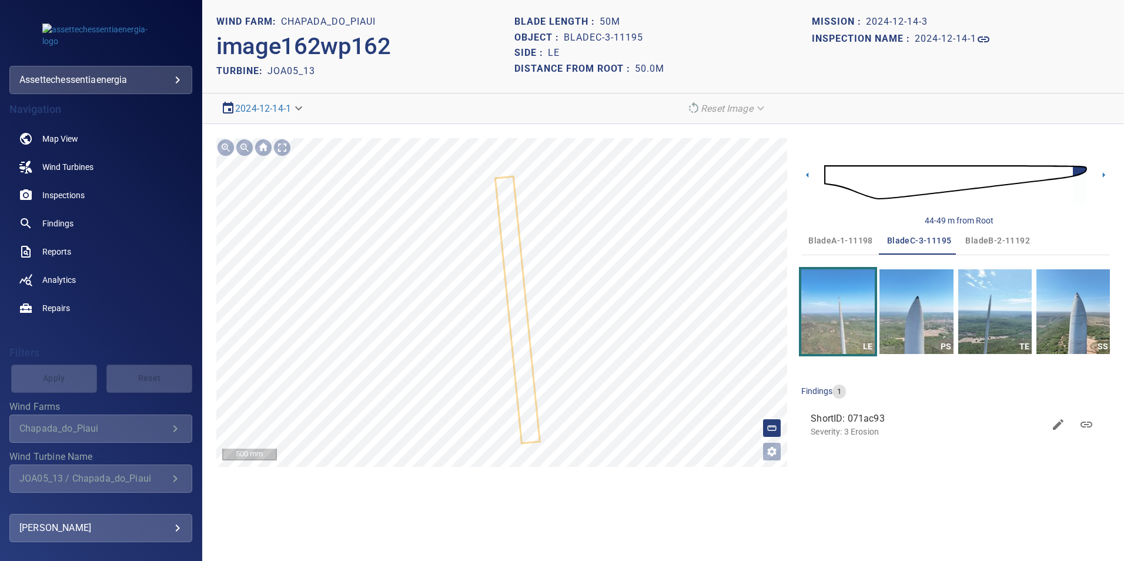
click at [526, 377] on icon at bounding box center [517, 309] width 43 height 265
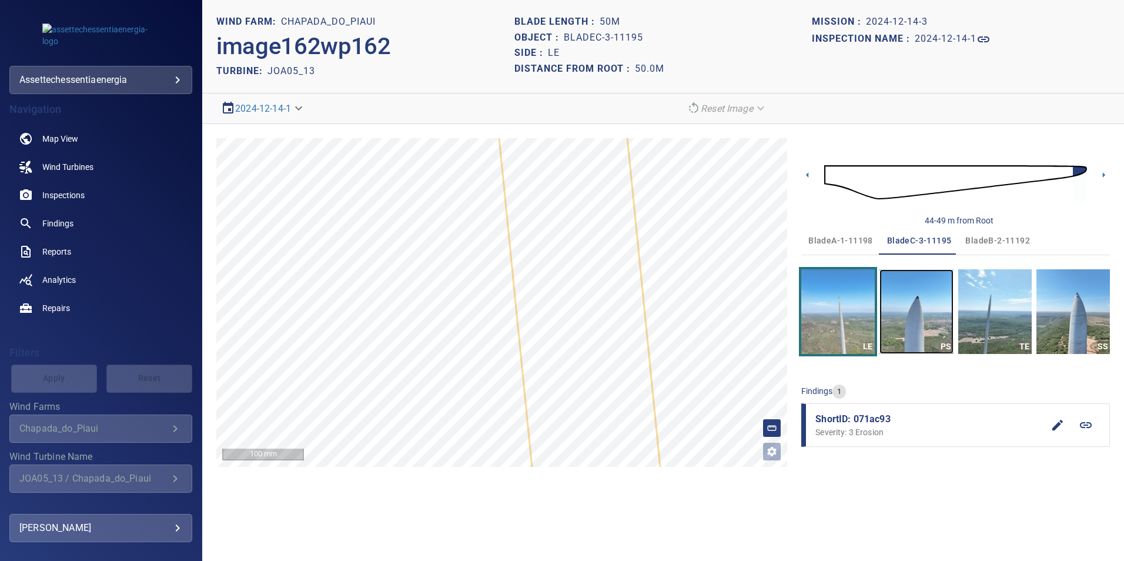
click at [913, 308] on img "button" at bounding box center [915, 311] width 73 height 85
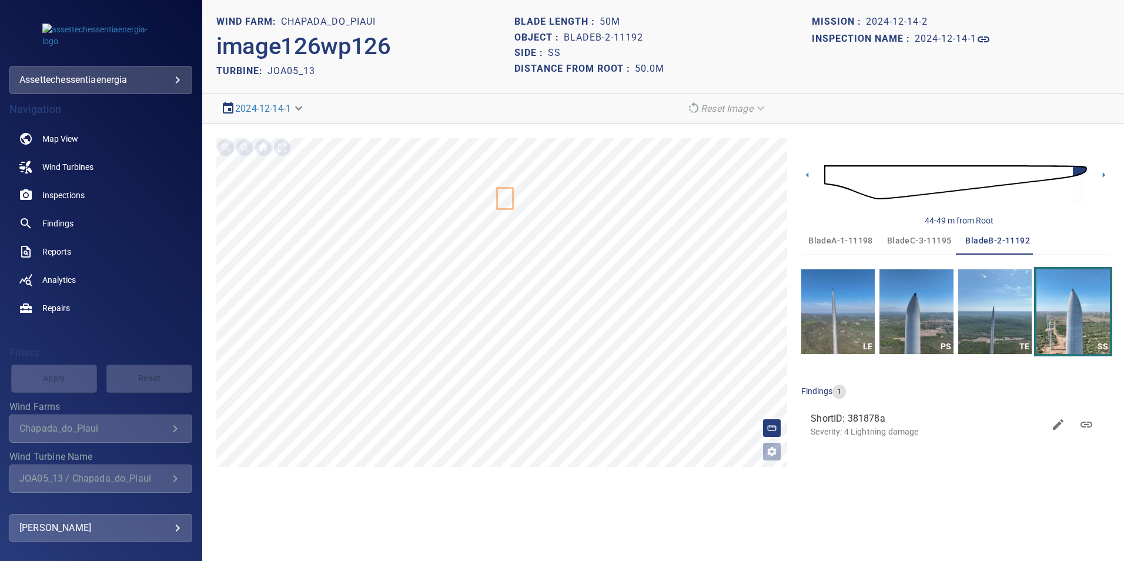
click at [109, 430] on div "Chapada_do_Piaui" at bounding box center [93, 428] width 149 height 11
click at [60, 222] on span "Findings" at bounding box center [57, 223] width 31 height 12
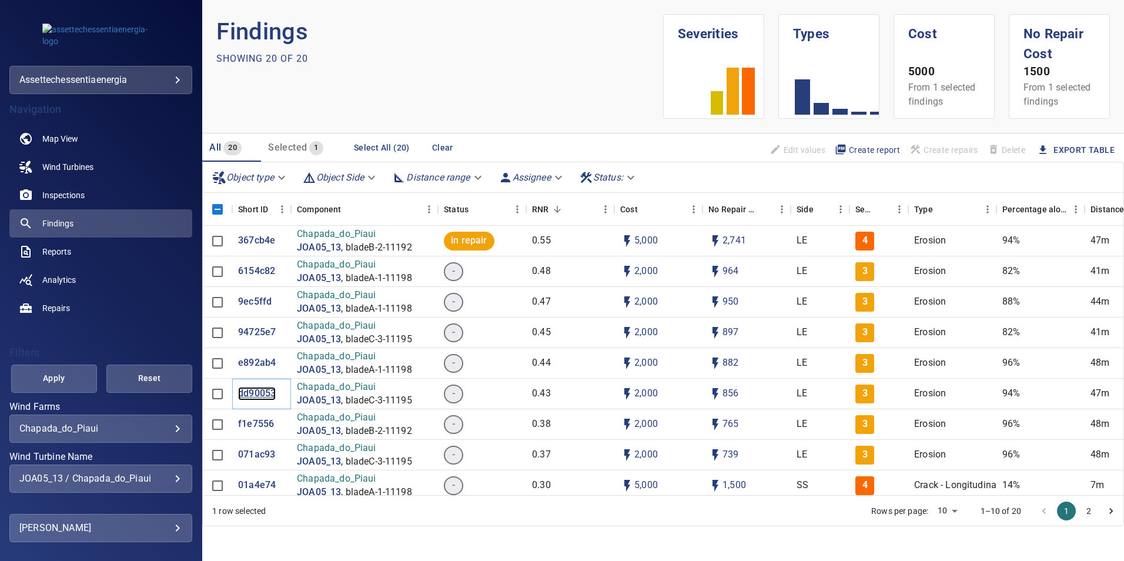
click at [254, 395] on p "dd90053" at bounding box center [257, 394] width 38 height 14
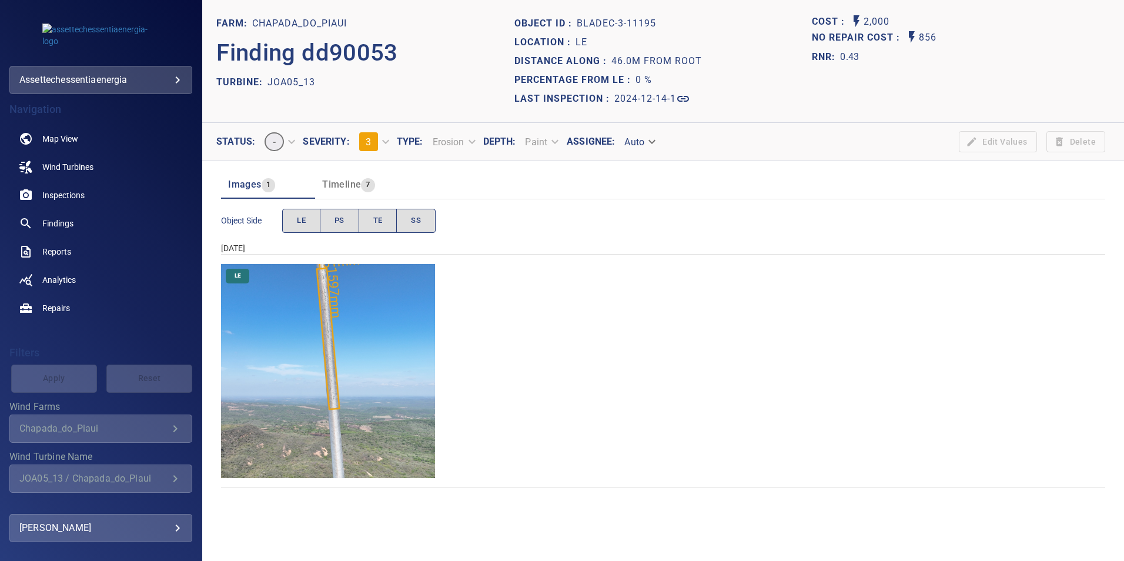
click at [339, 338] on img "Chapada_do_Piaui/JOA05_13/2024-12-14-1/2024-12-14-3/image161wp161.jpg" at bounding box center [328, 371] width 214 height 214
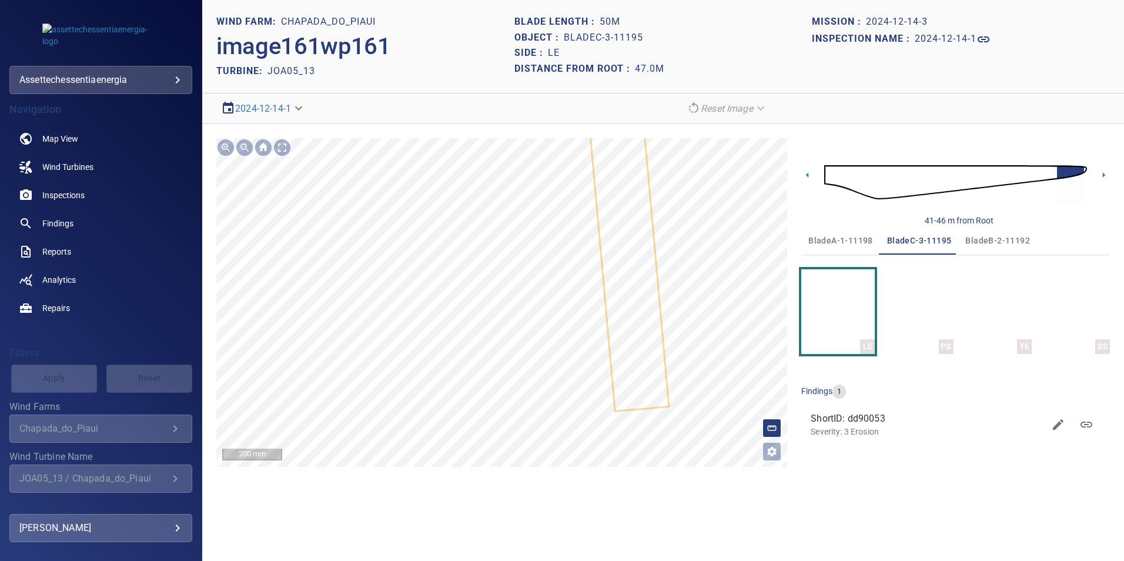
click at [608, 353] on div "Chapada_do_Piaui/JOA05_13/dd900530-ddbf-11ef-aa1a-01b13d60d514 Severity 3 Erosi…" at bounding box center [501, 302] width 571 height 329
click at [630, 394] on icon at bounding box center [612, 87] width 109 height 644
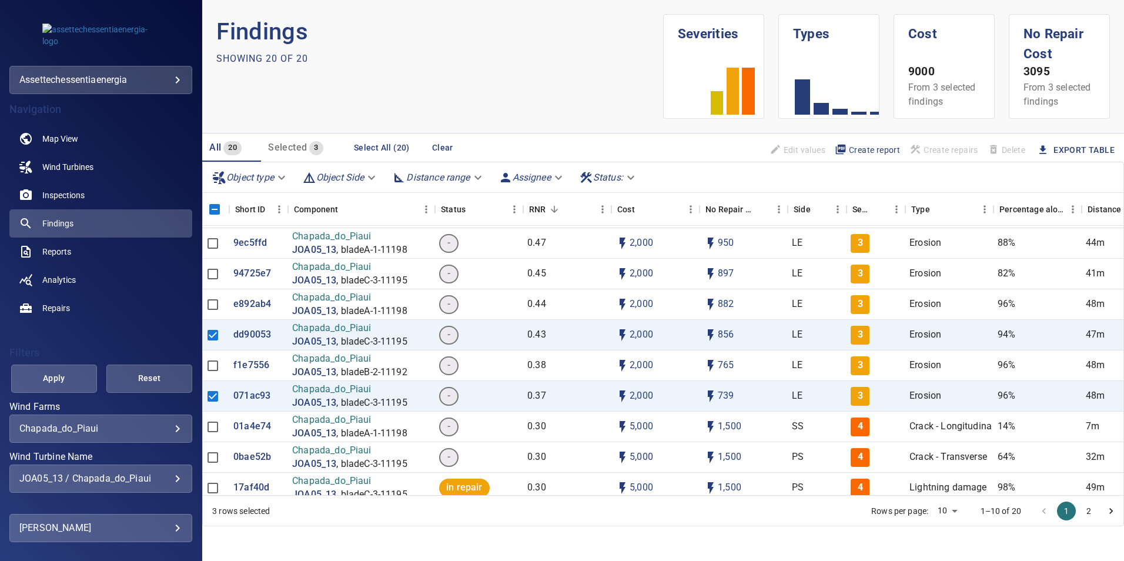
scroll to position [59, 0]
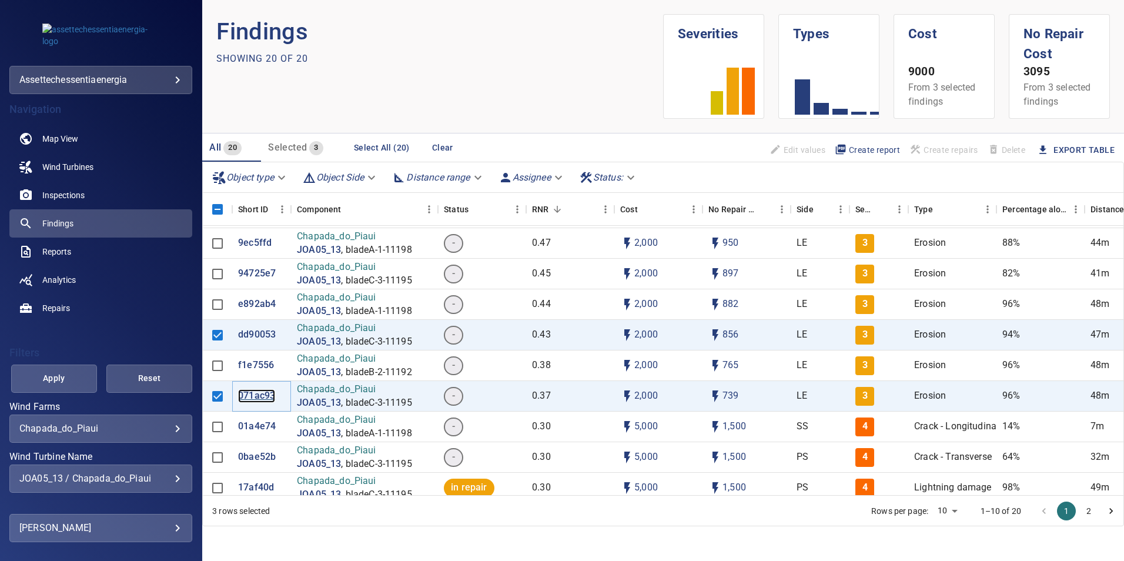
click at [267, 396] on p "071ac93" at bounding box center [256, 396] width 37 height 14
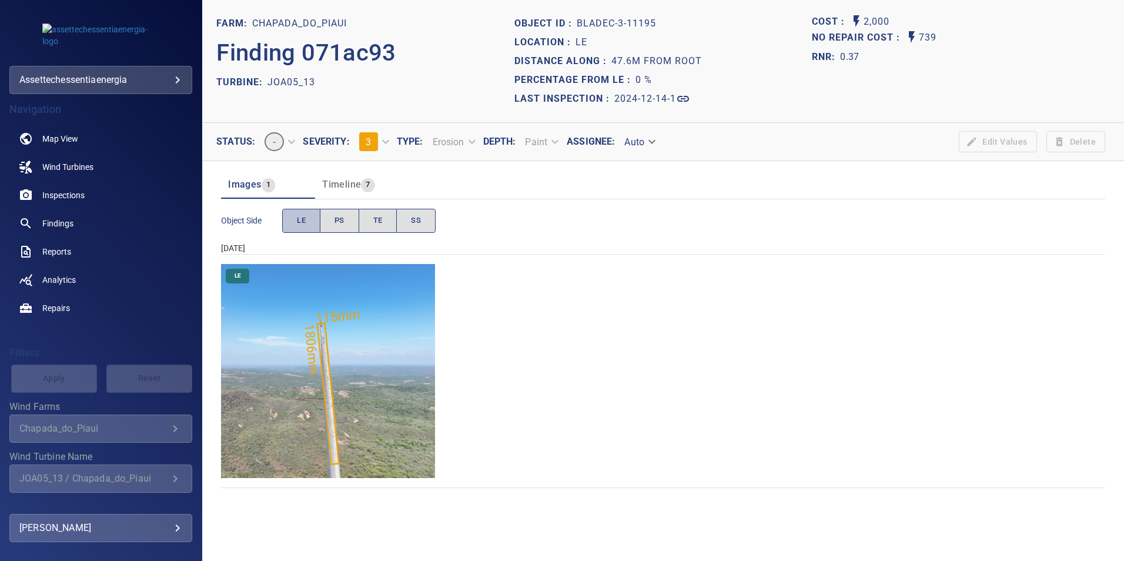
click at [303, 218] on span "LE" at bounding box center [301, 221] width 9 height 14
click at [352, 381] on img "Chapada_do_Piaui/JOA05_13/2024-12-14-1/2024-12-14-3/image162wp162.jpg" at bounding box center [328, 371] width 214 height 214
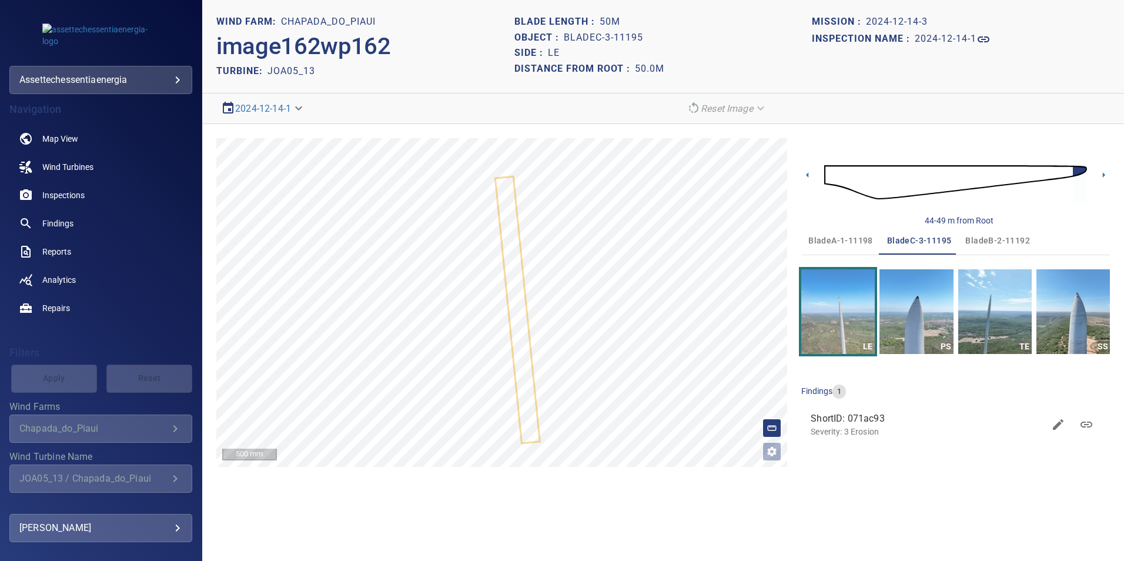
click at [921, 238] on span "bladeC-3-11195" at bounding box center [919, 240] width 65 height 15
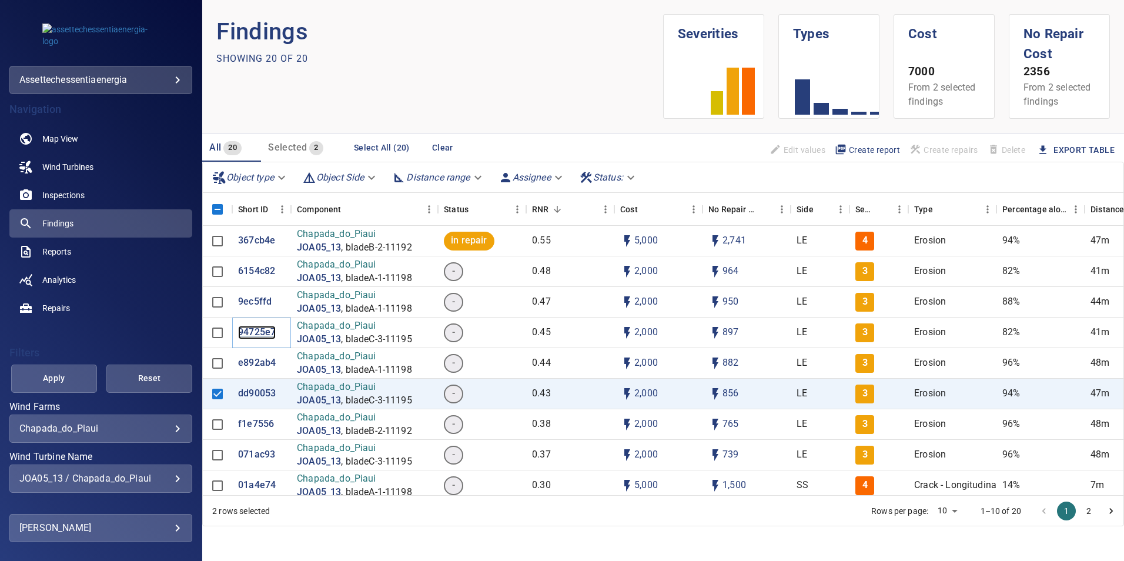
click at [245, 329] on p "94725e7" at bounding box center [257, 333] width 38 height 14
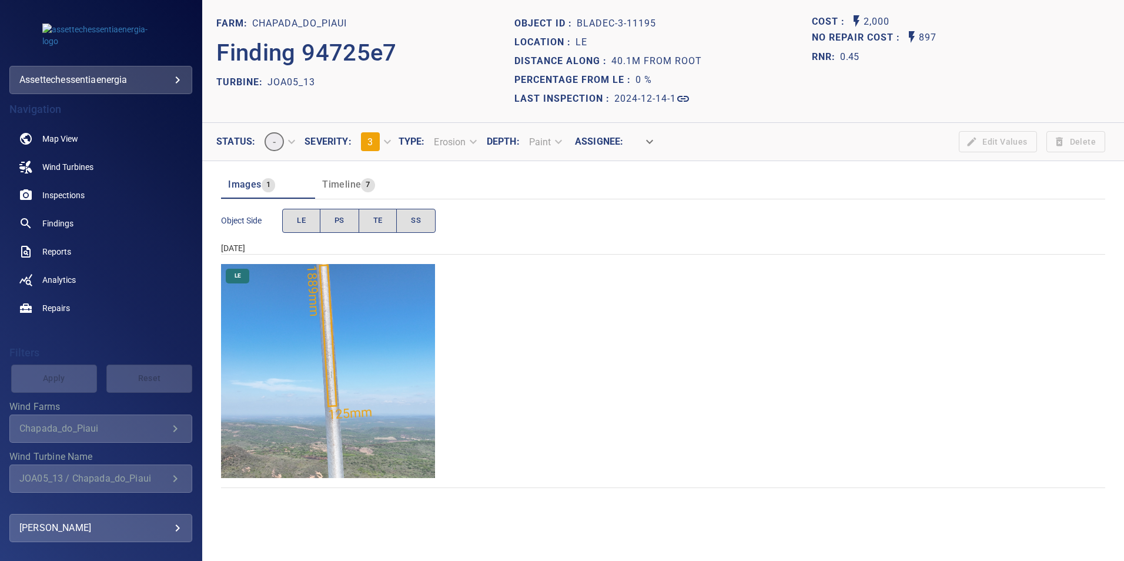
click at [308, 354] on img "Chapada_do_Piaui/JOA05_13/2024-12-14-1/2024-12-14-3/image159wp159.jpg" at bounding box center [328, 371] width 214 height 214
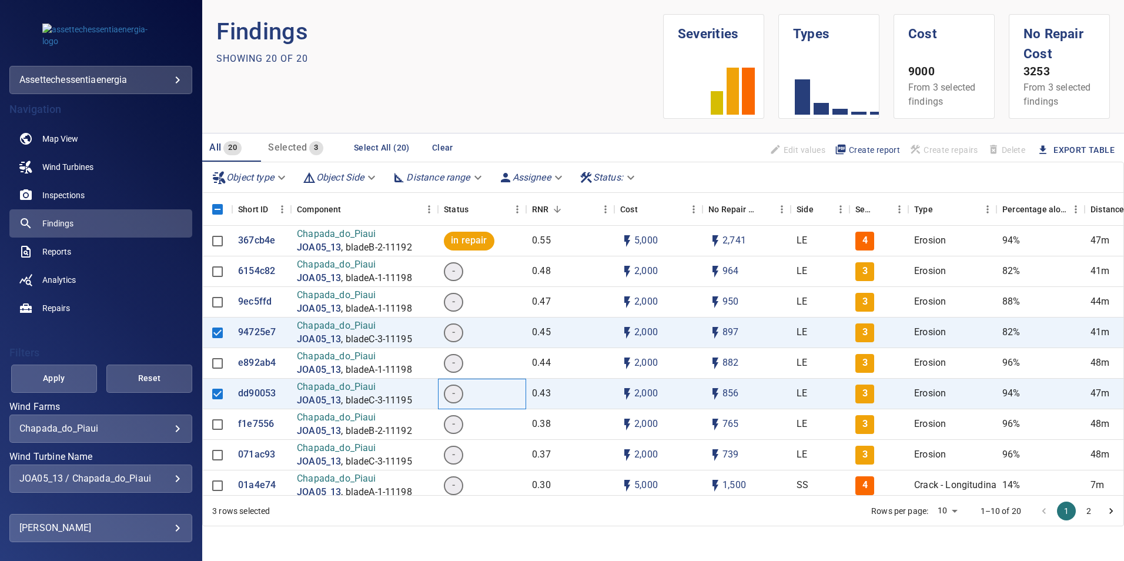
click at [456, 393] on span "-" at bounding box center [453, 394] width 17 height 14
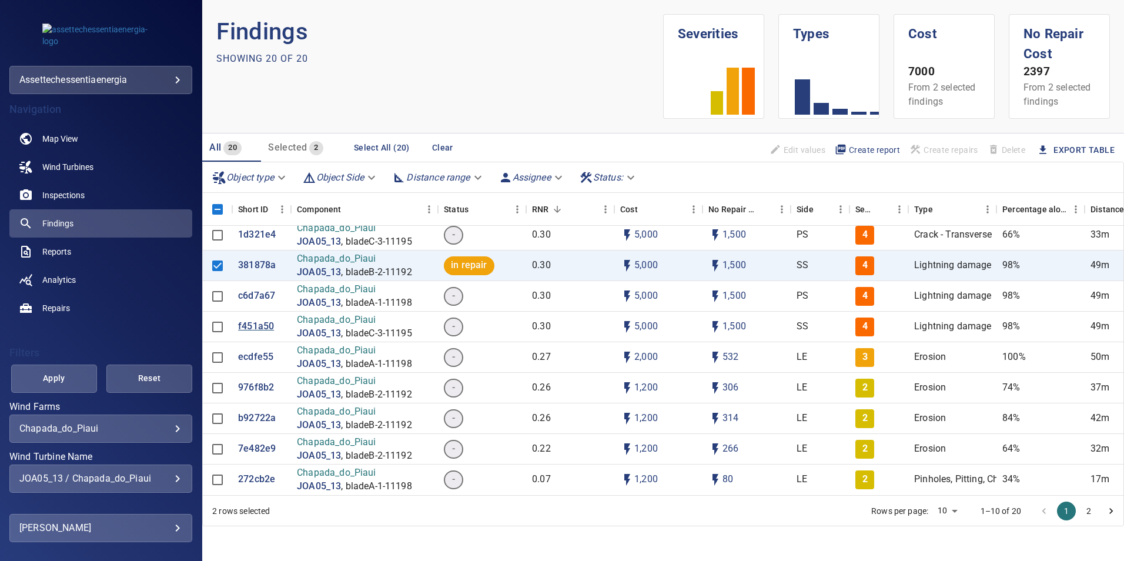
scroll to position [3, 0]
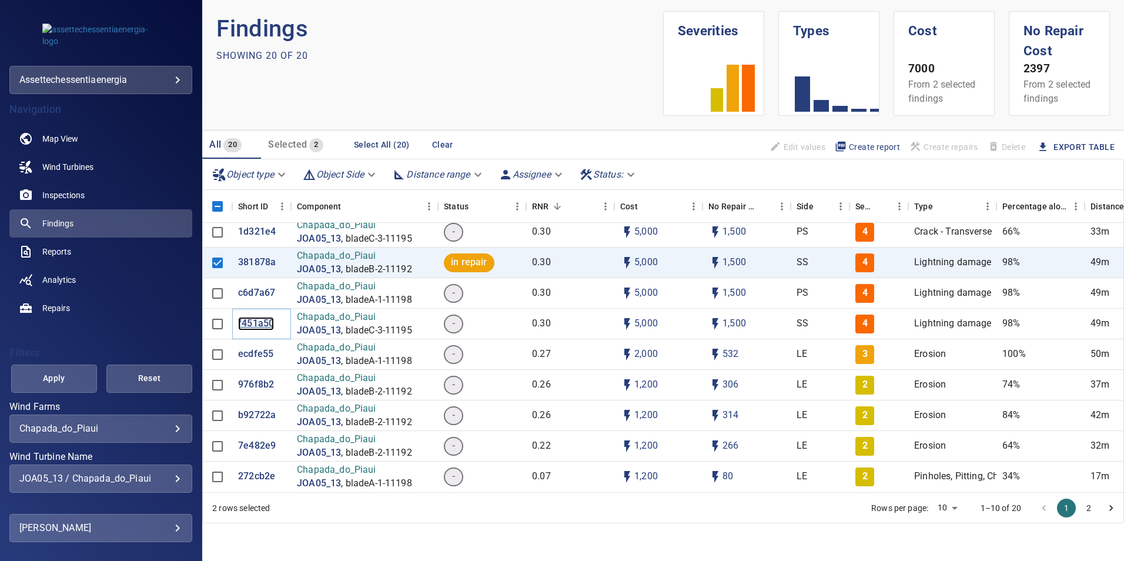
click at [246, 317] on p "f451a50" at bounding box center [256, 324] width 36 height 14
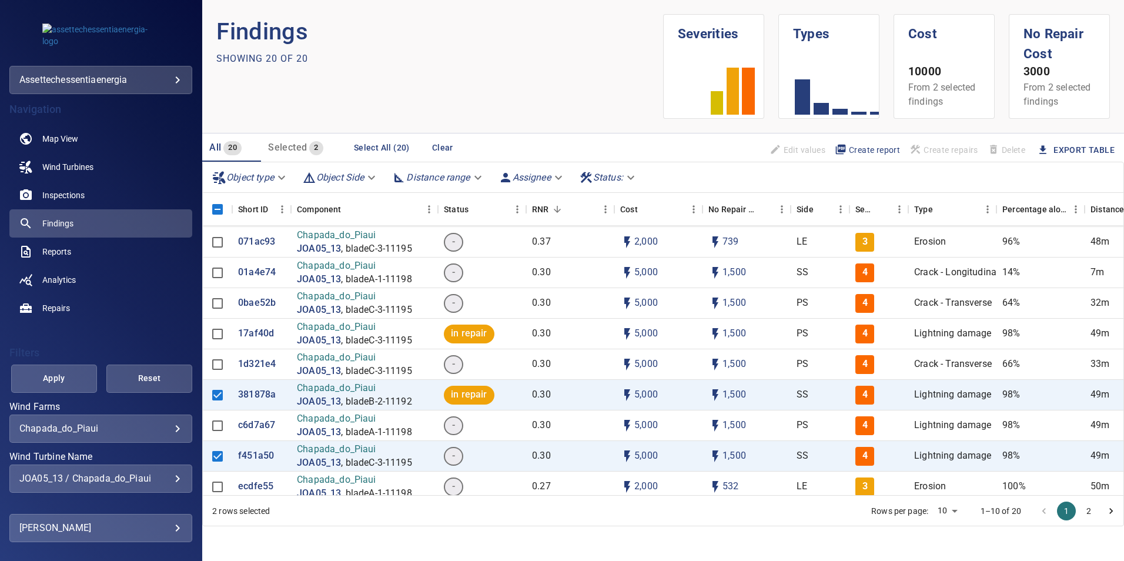
scroll to position [235, 0]
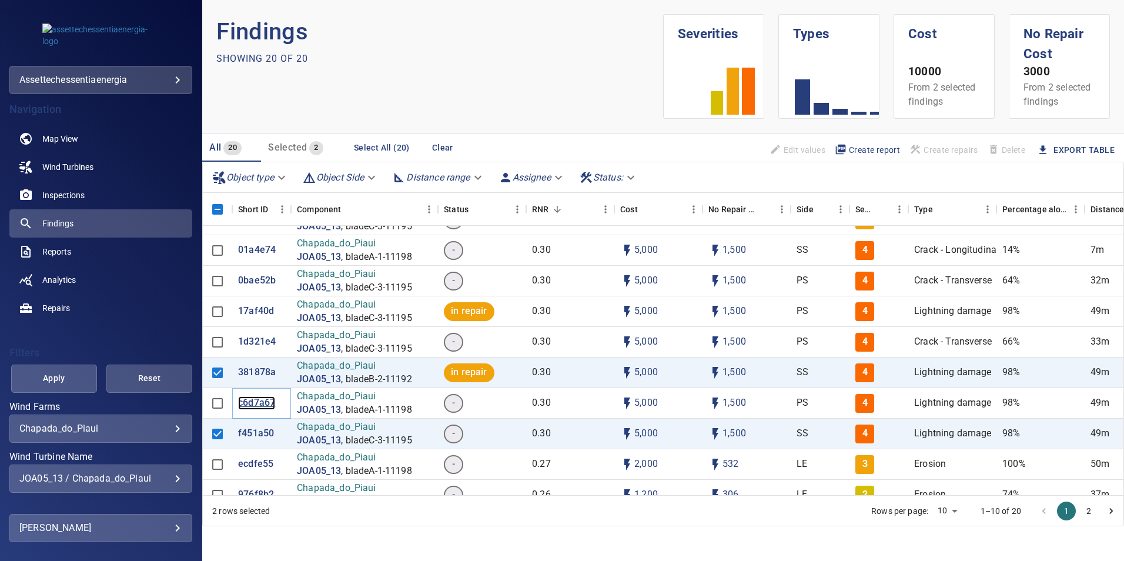
click at [250, 401] on p "c6d7a67" at bounding box center [256, 403] width 37 height 14
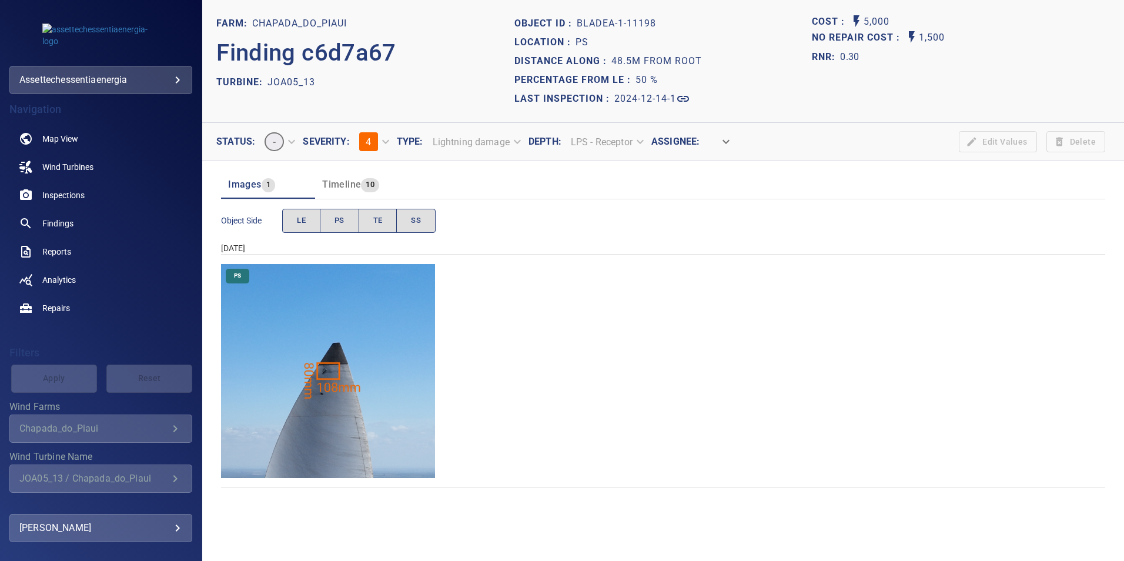
click at [321, 321] on img "Chapada_do_Piaui/JOA05_13/2024-12-14-1/2024-12-14-1/image36wp36.jpg" at bounding box center [328, 371] width 214 height 214
